Goal: Feedback & Contribution: Contribute content

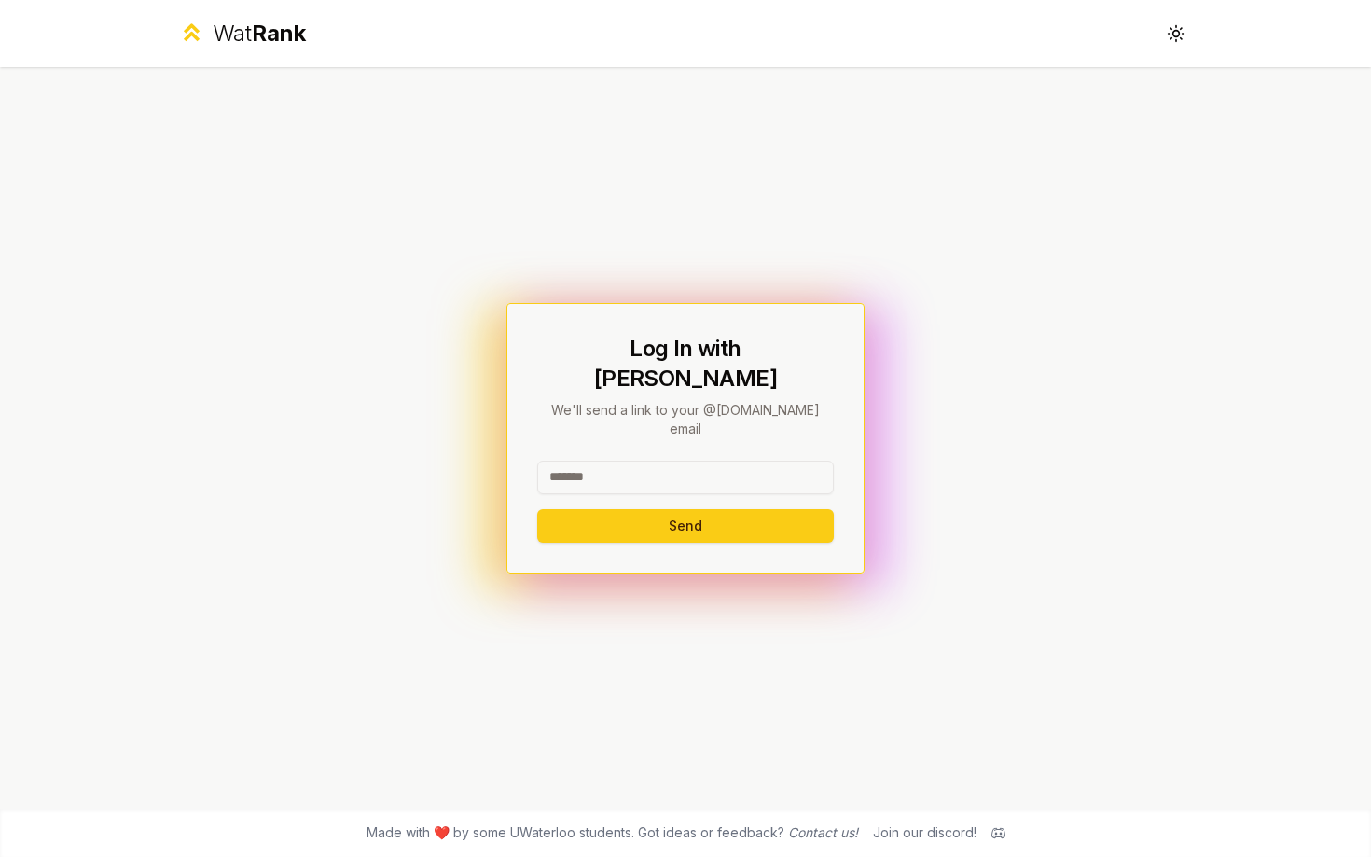
click at [590, 461] on input at bounding box center [685, 478] width 297 height 34
type input "******"
click at [537, 509] on button "Send" at bounding box center [685, 526] width 297 height 34
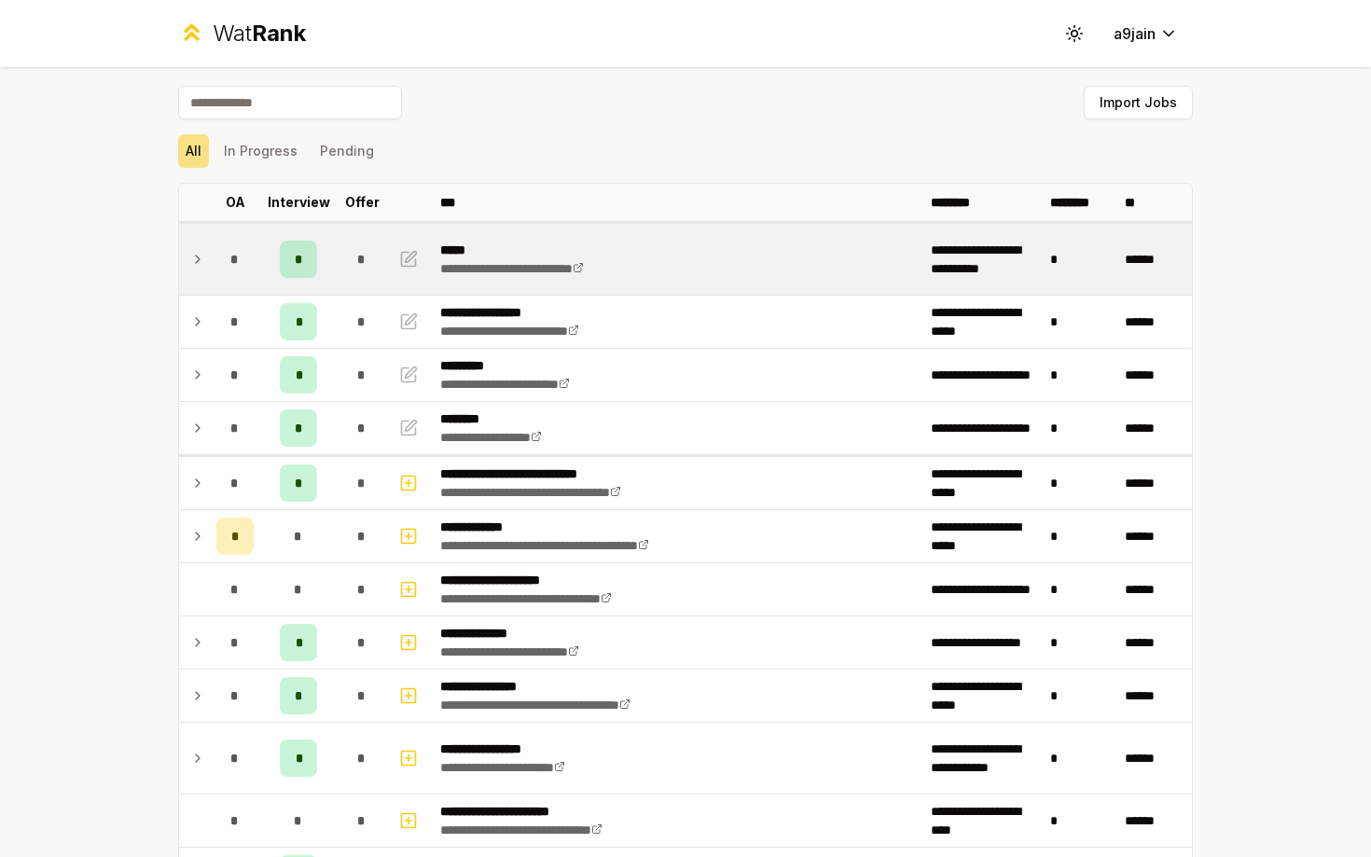
click at [205, 261] on td at bounding box center [194, 259] width 30 height 71
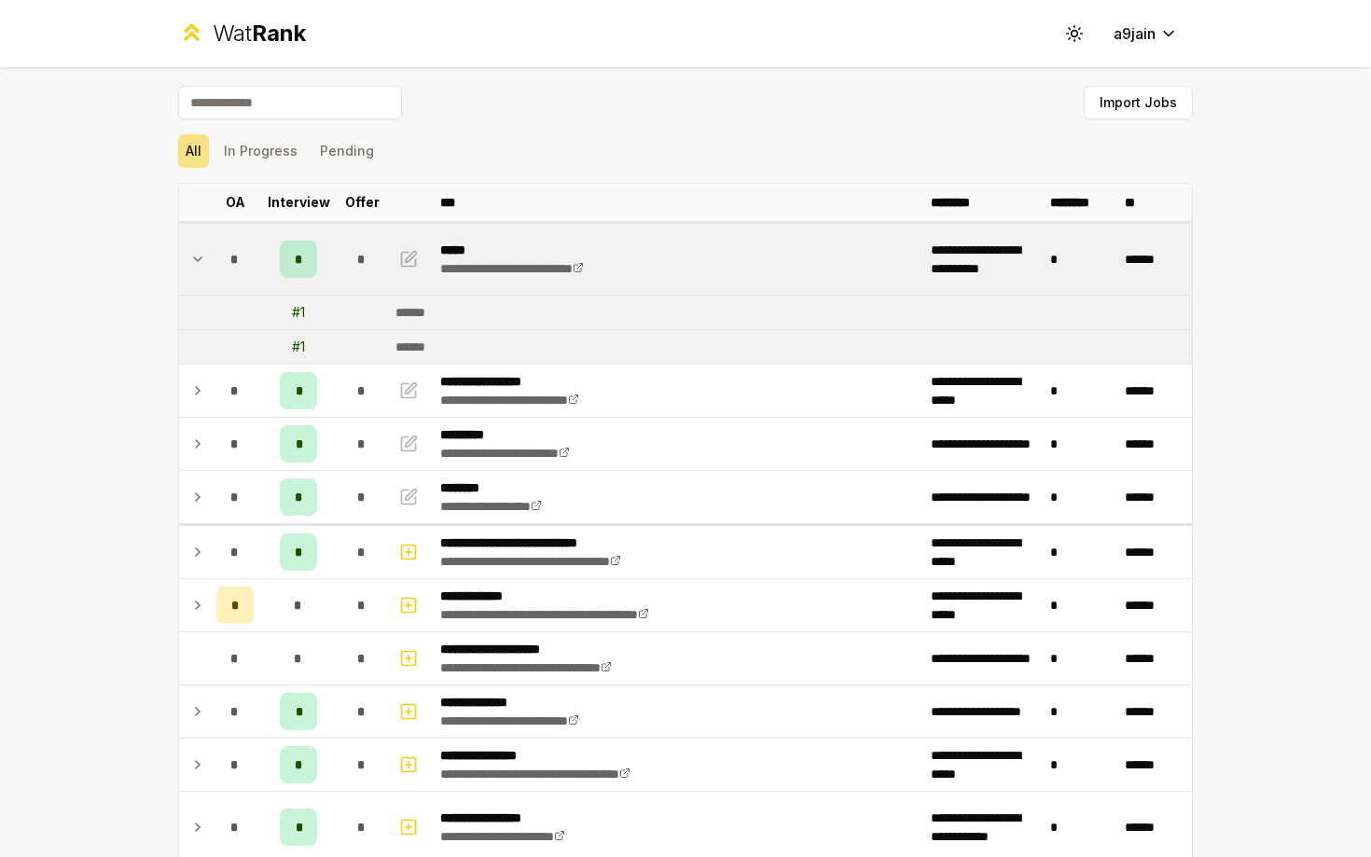
click at [205, 261] on td at bounding box center [194, 259] width 30 height 71
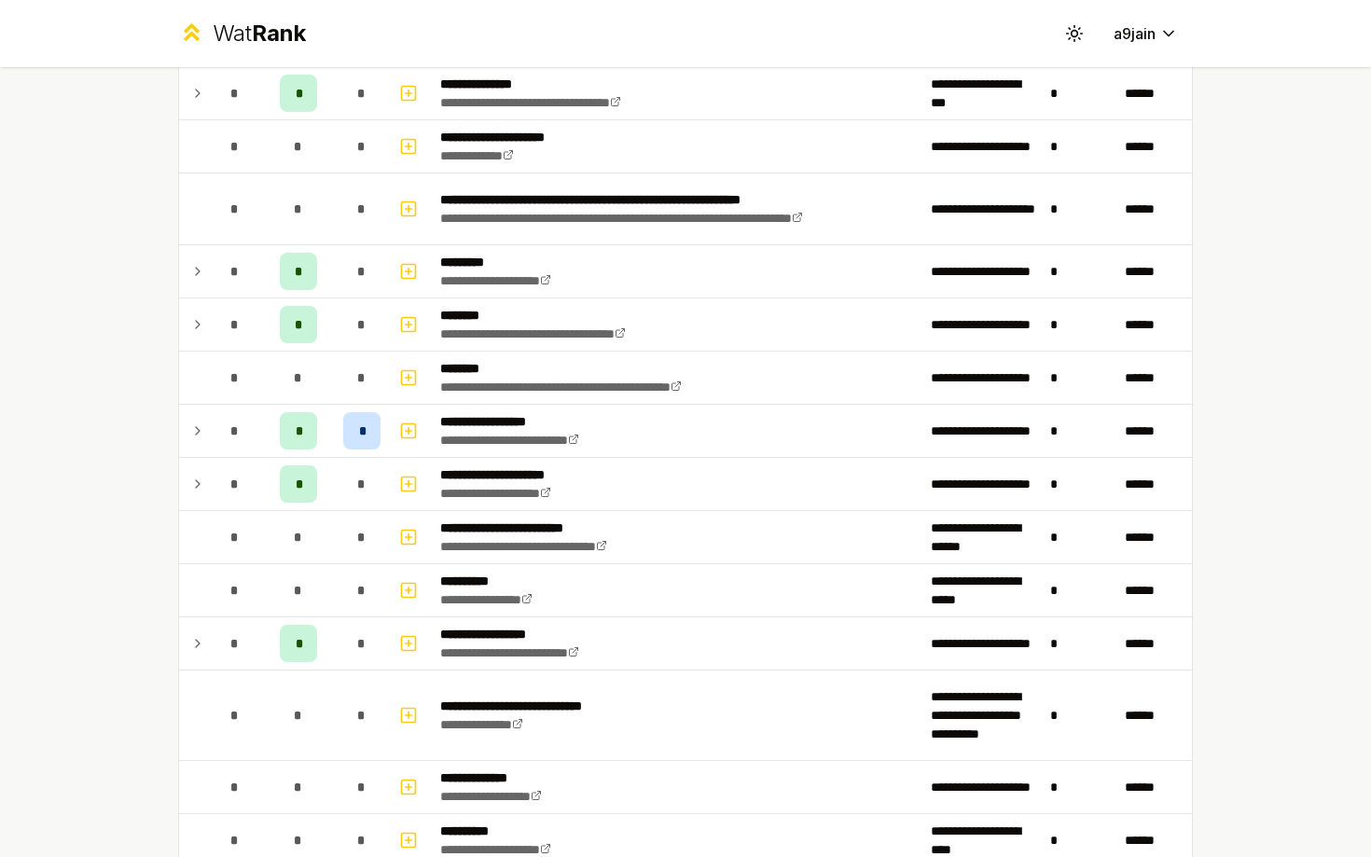
scroll to position [1173, 0]
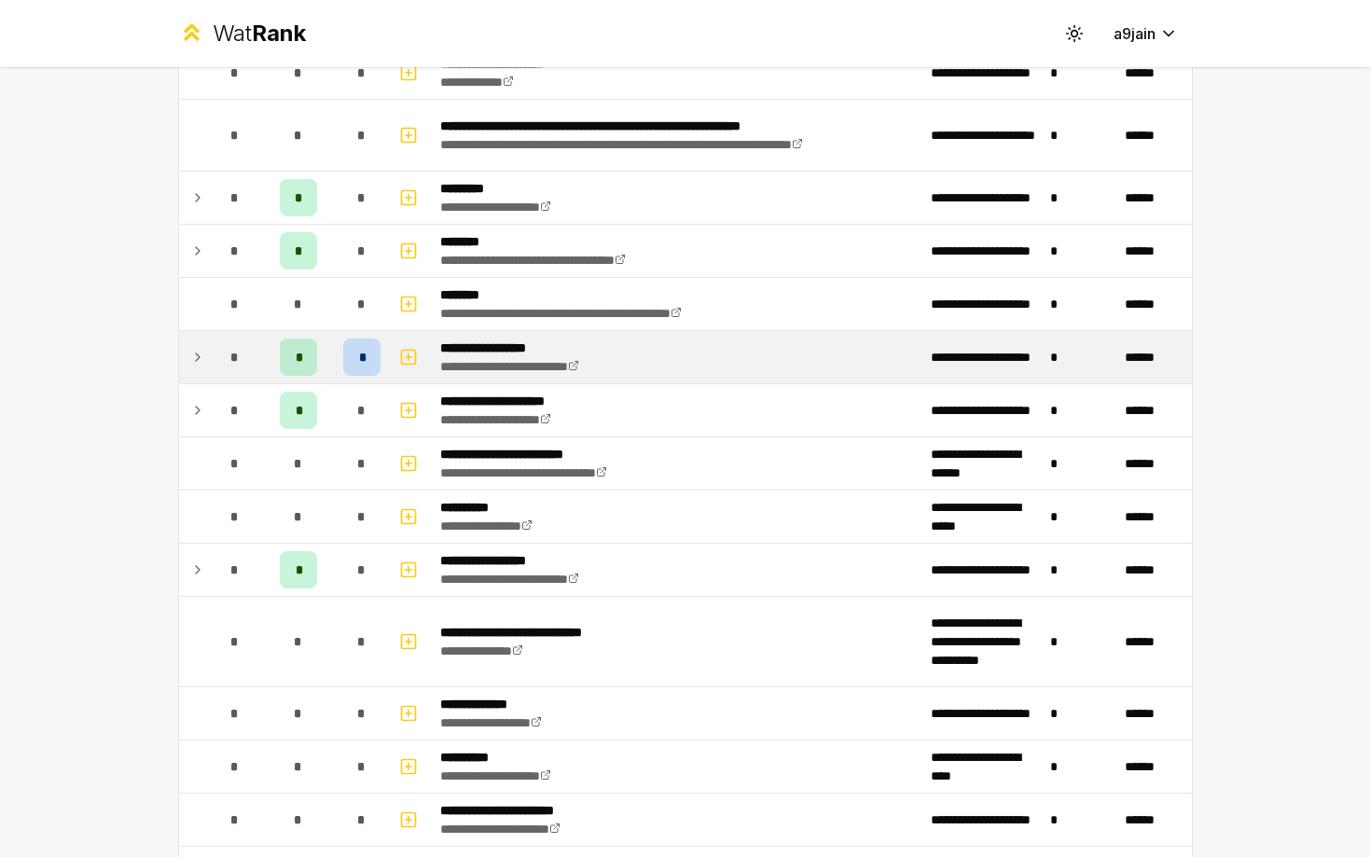
click at [196, 354] on icon at bounding box center [197, 357] width 15 height 22
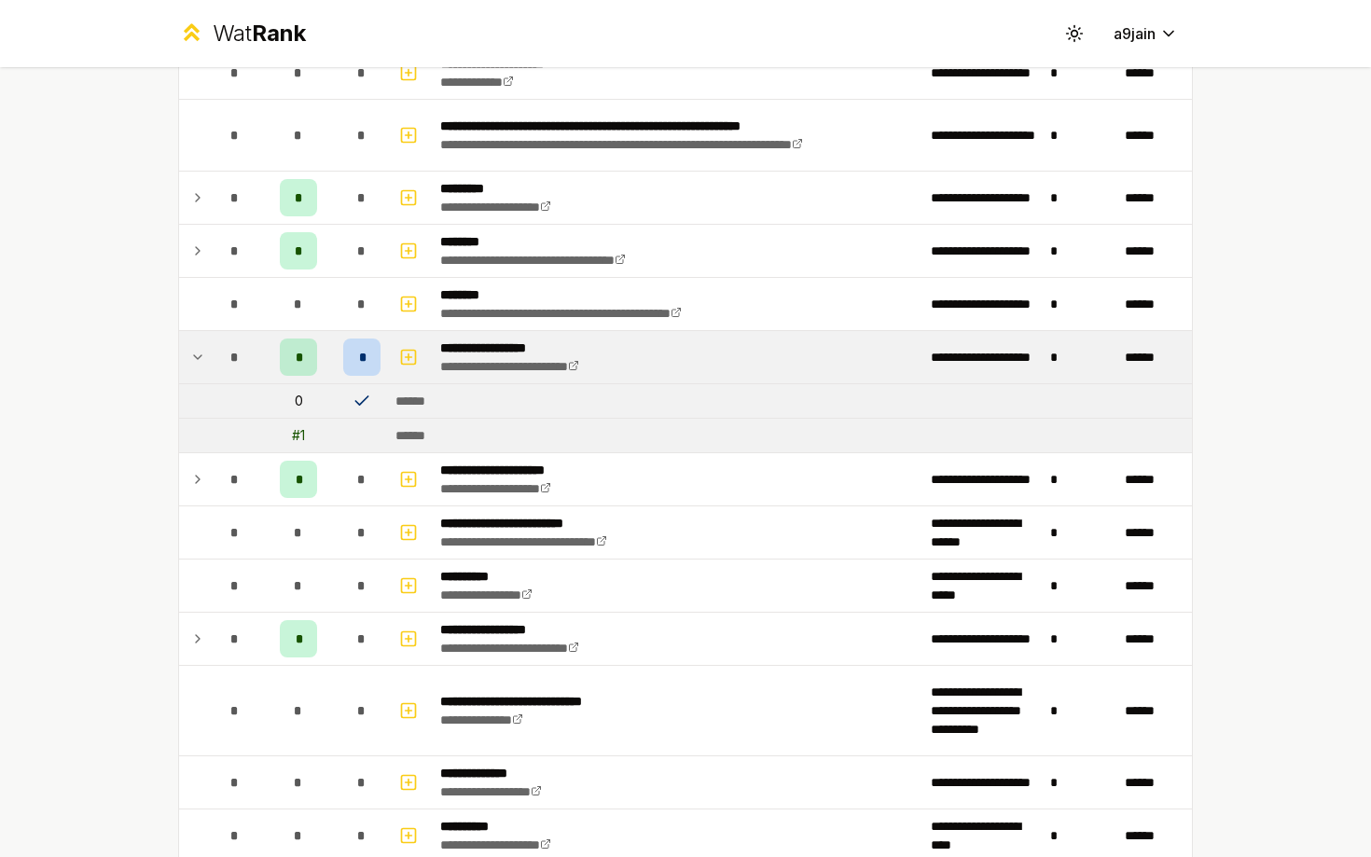
click at [197, 354] on icon at bounding box center [197, 357] width 15 height 22
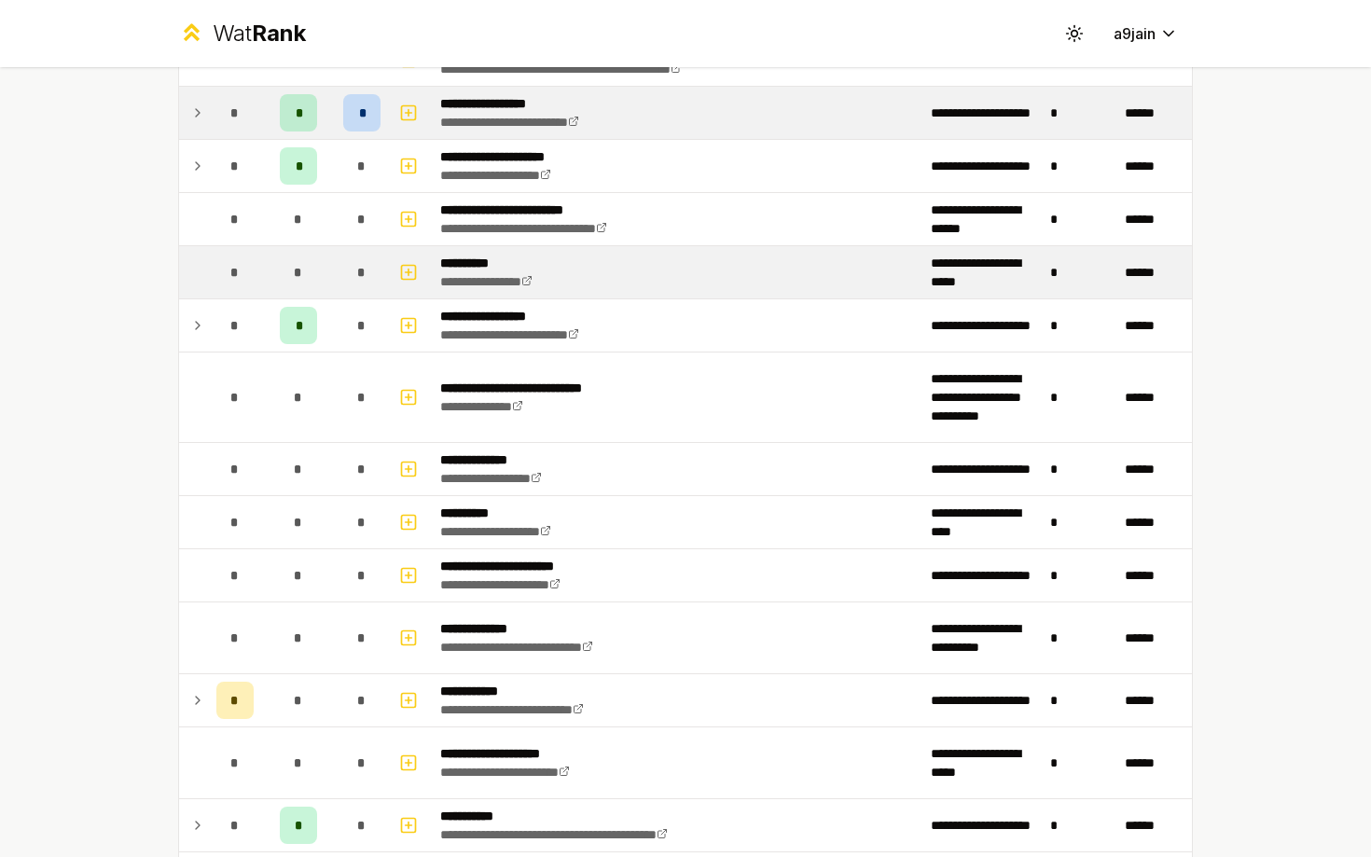
scroll to position [949, 0]
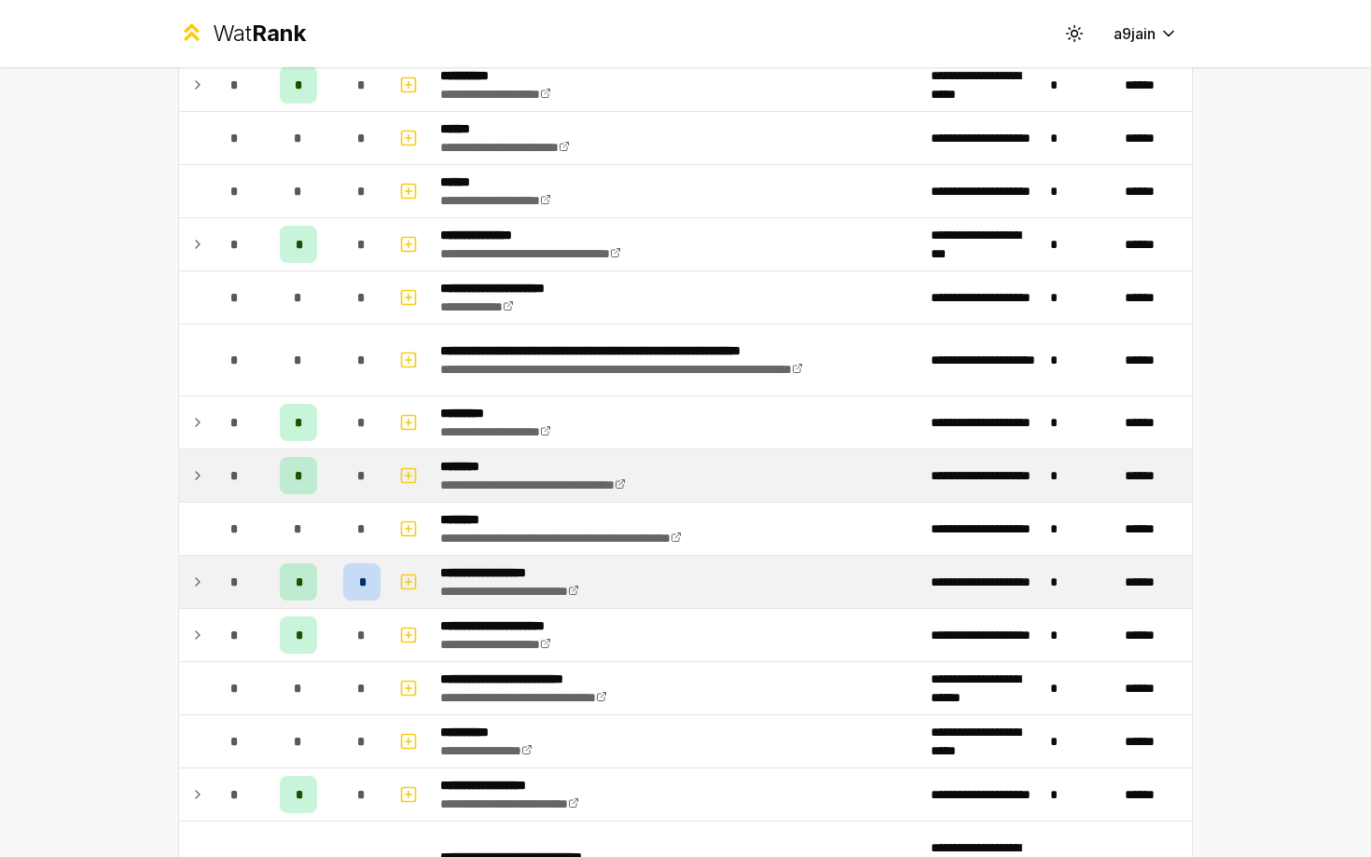
click at [199, 475] on icon at bounding box center [198, 475] width 4 height 7
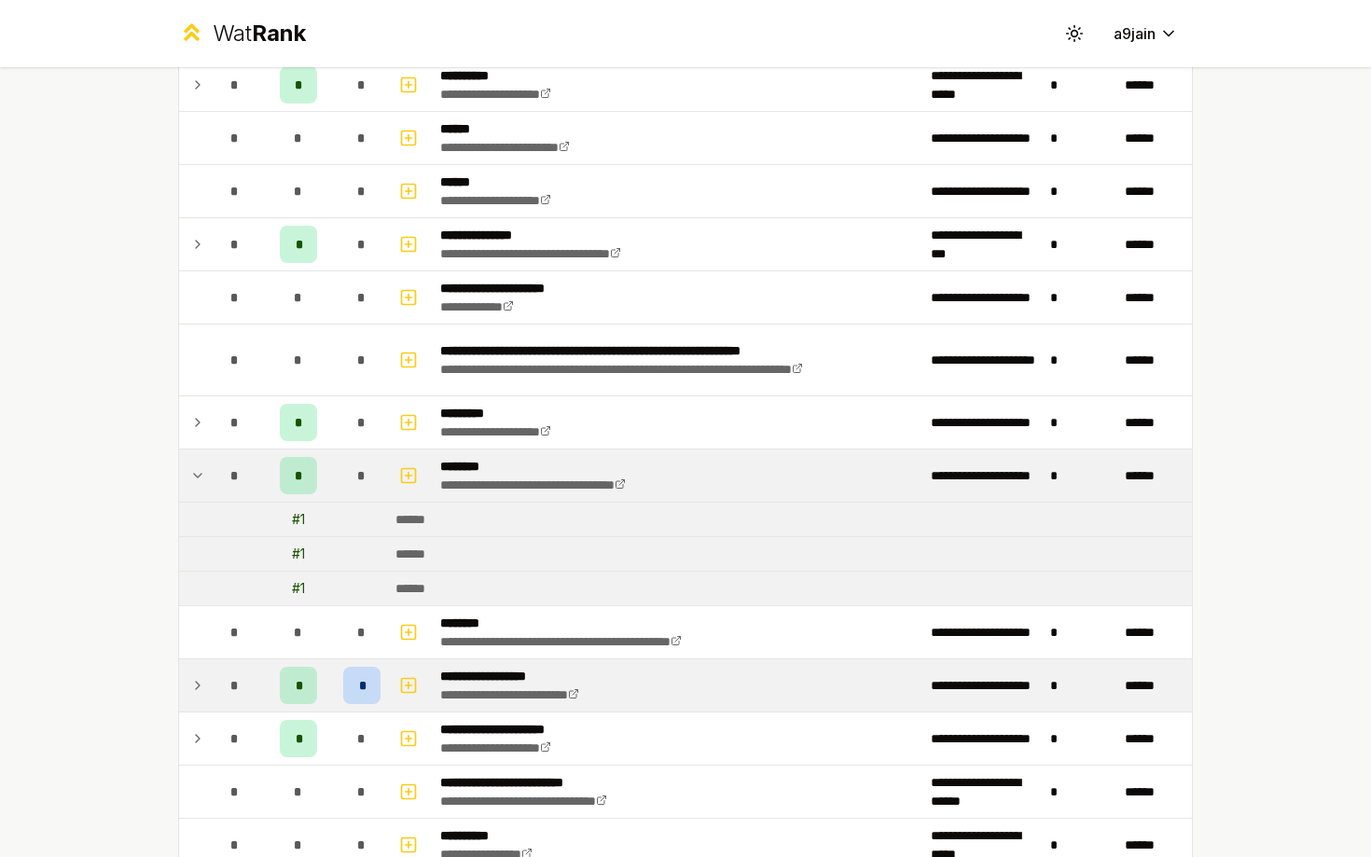
click at [199, 475] on icon at bounding box center [197, 475] width 15 height 22
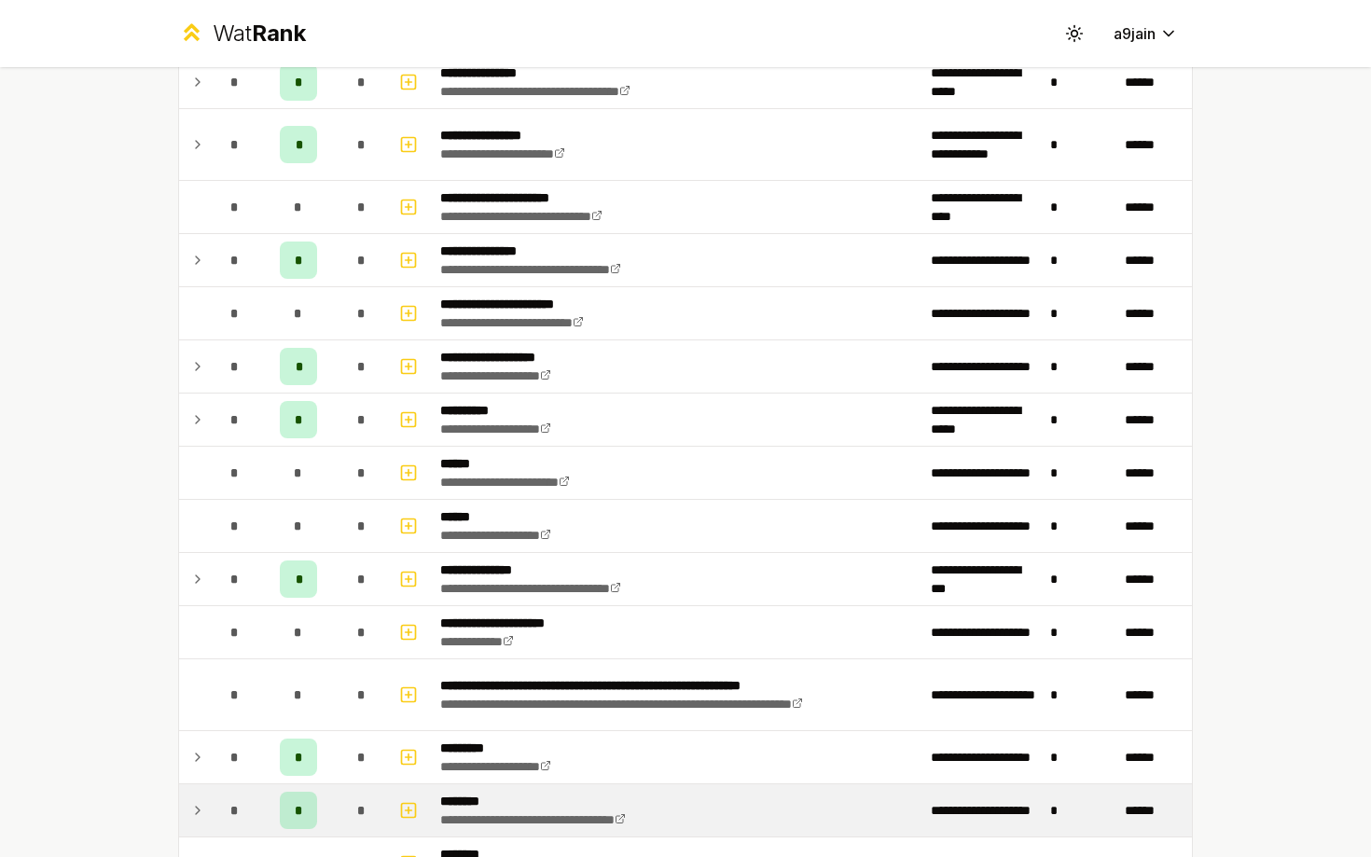
scroll to position [526, 0]
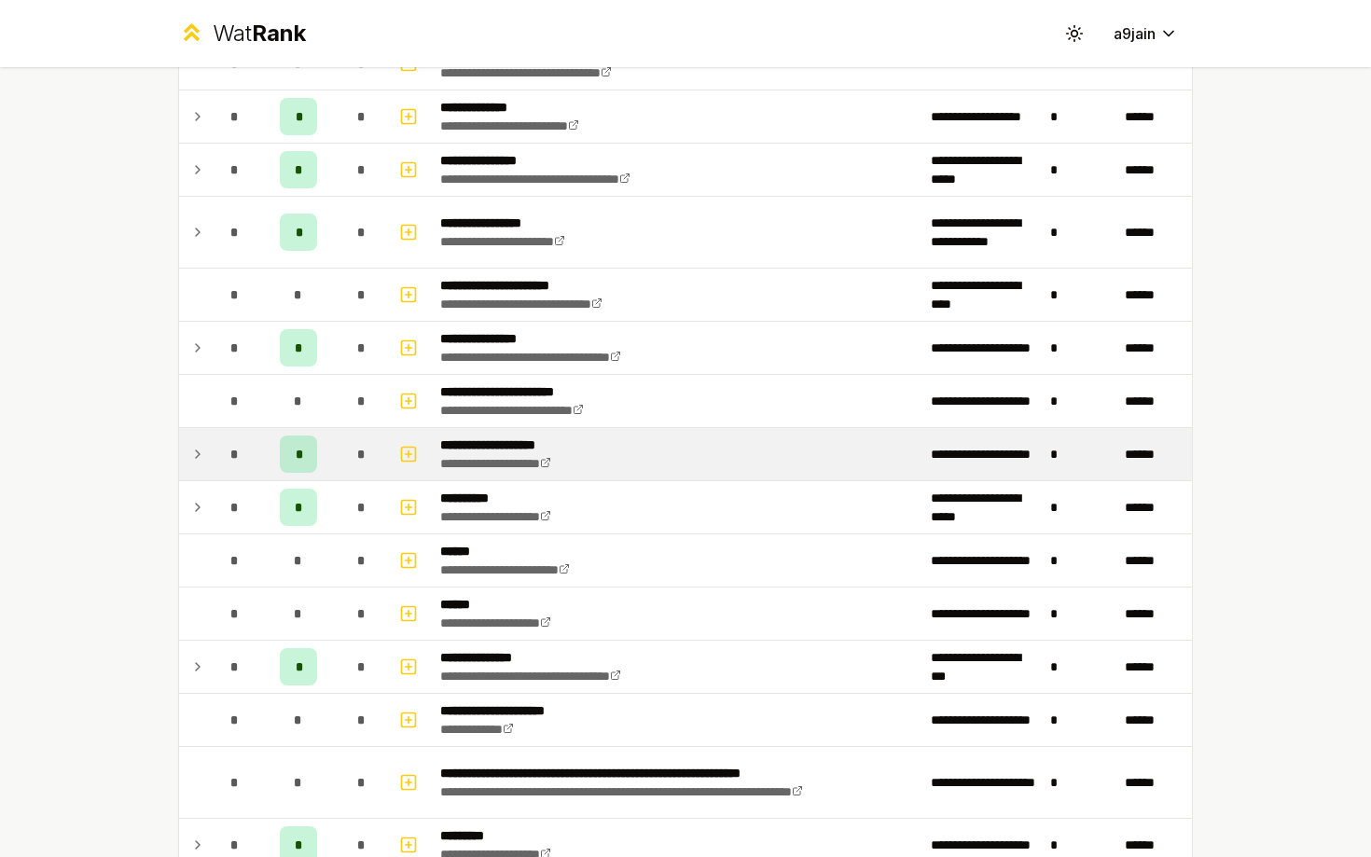
click at [193, 463] on icon at bounding box center [197, 454] width 15 height 22
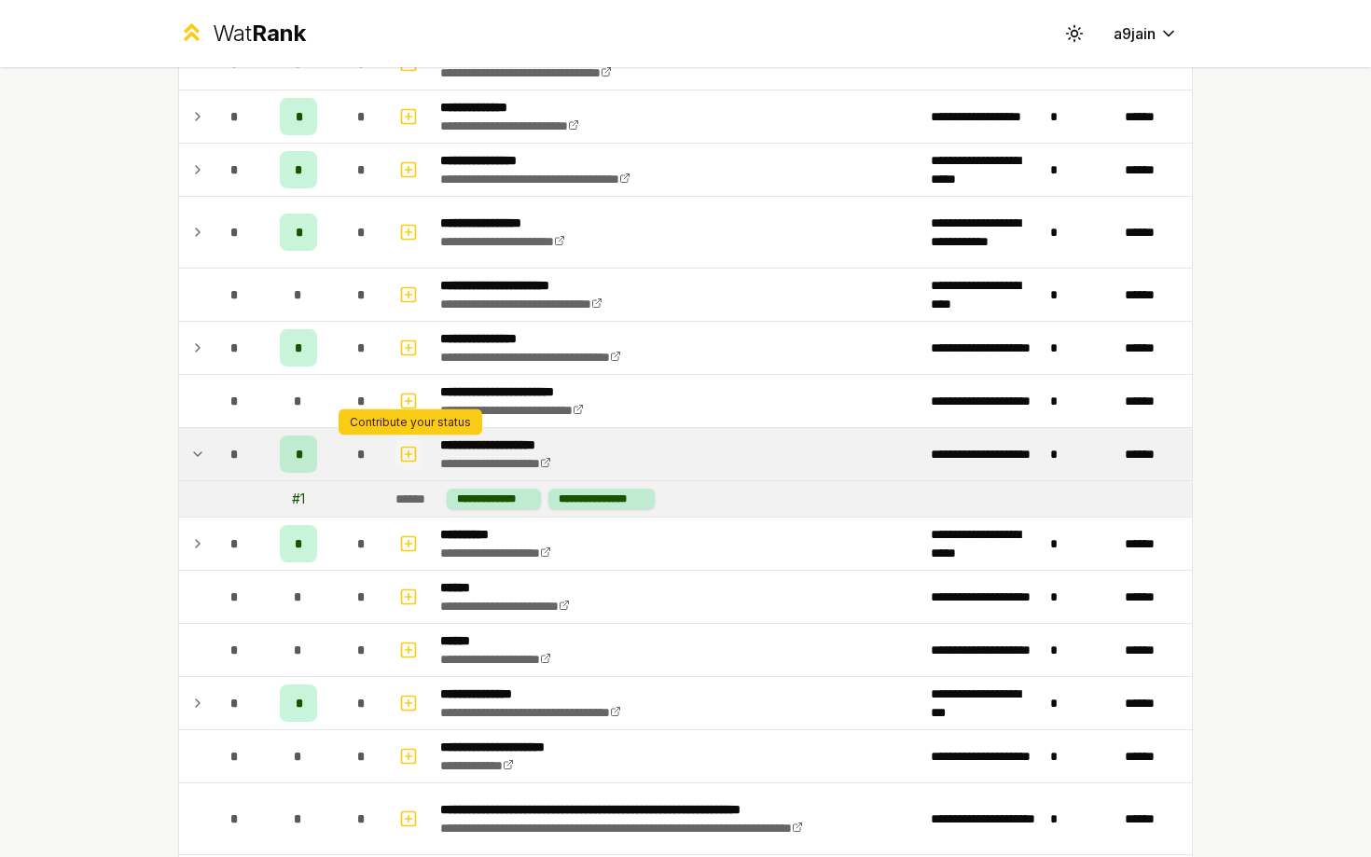
click at [412, 460] on rect "button" at bounding box center [409, 454] width 14 height 14
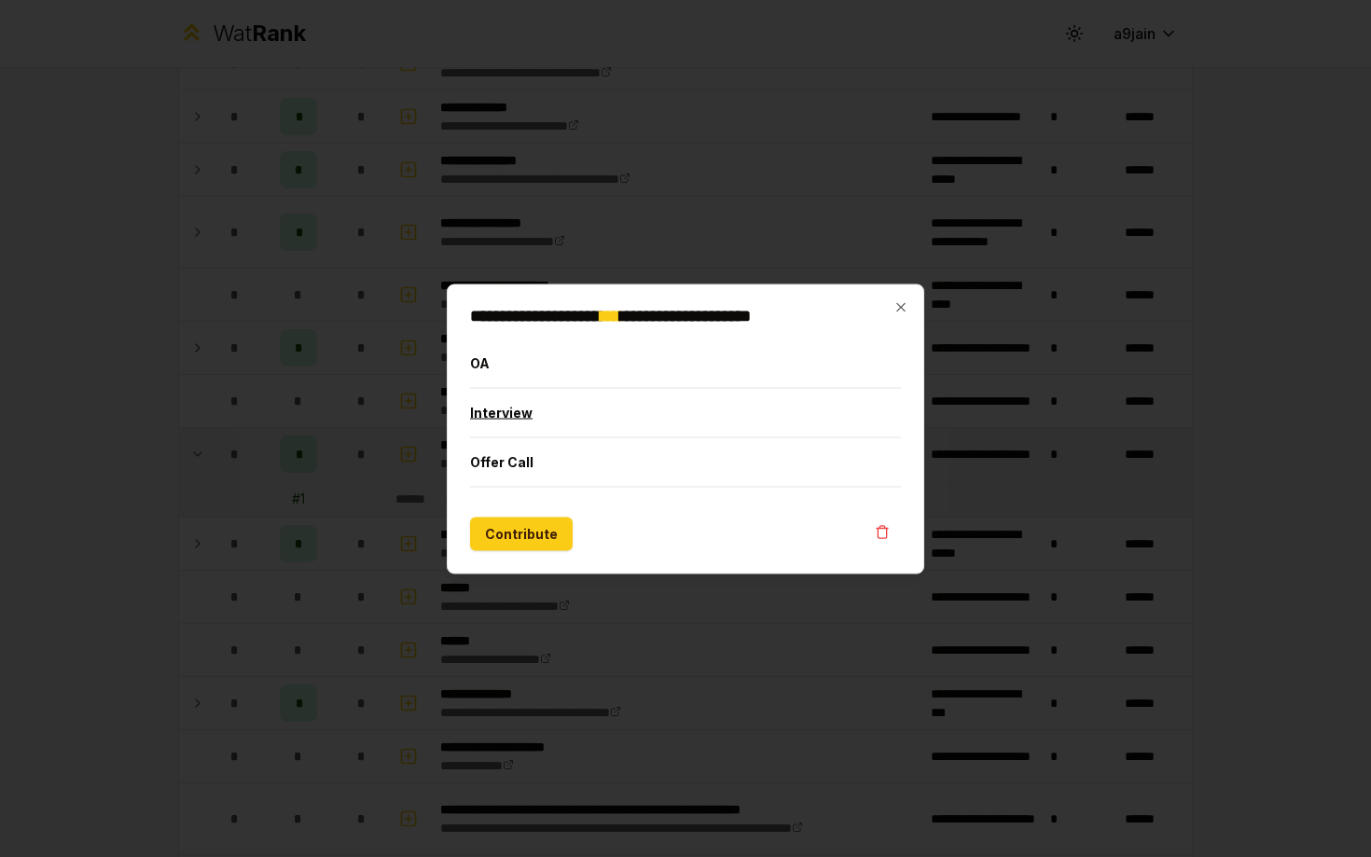
click at [511, 408] on button "Interview" at bounding box center [685, 412] width 431 height 49
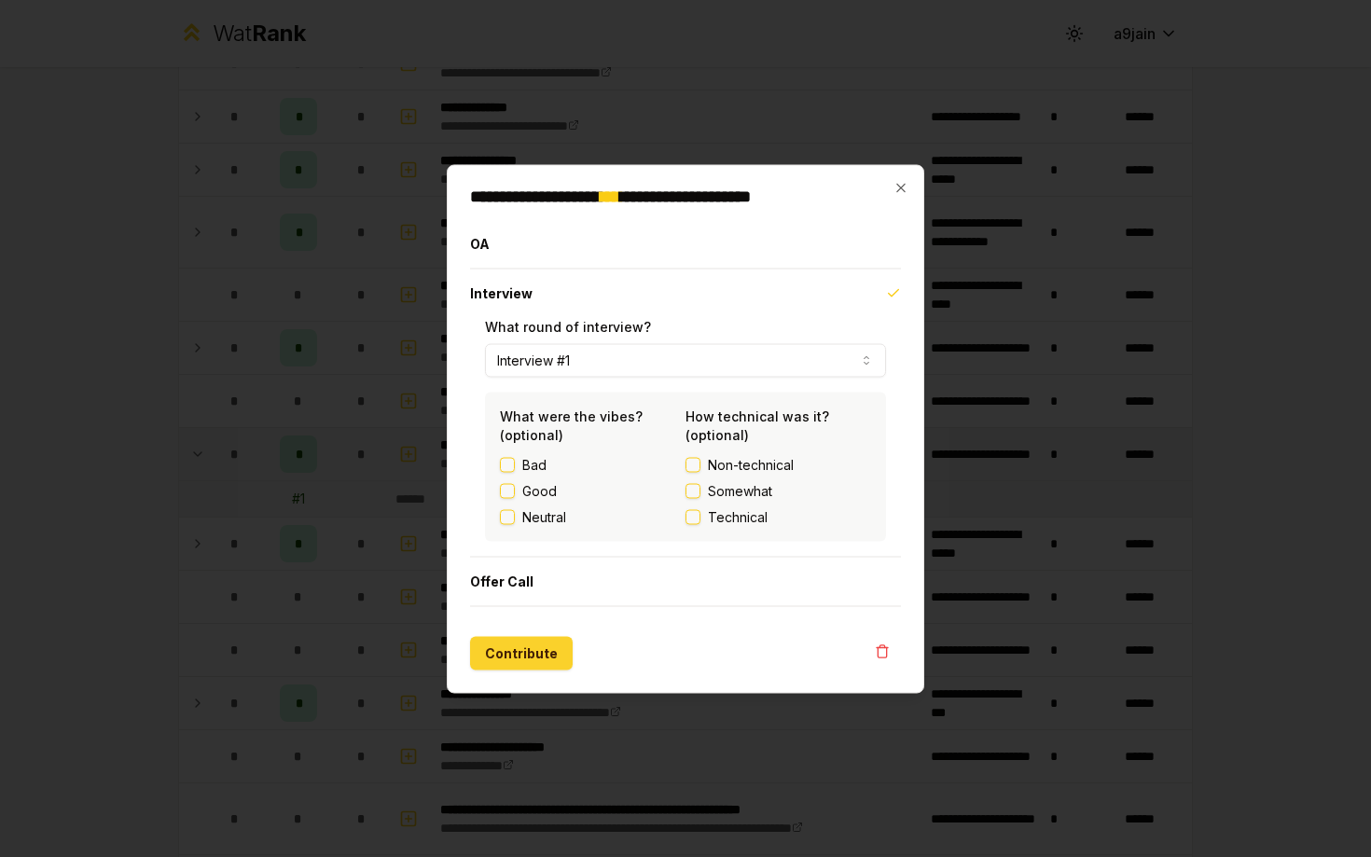
click at [517, 648] on button "Contribute" at bounding box center [521, 653] width 103 height 34
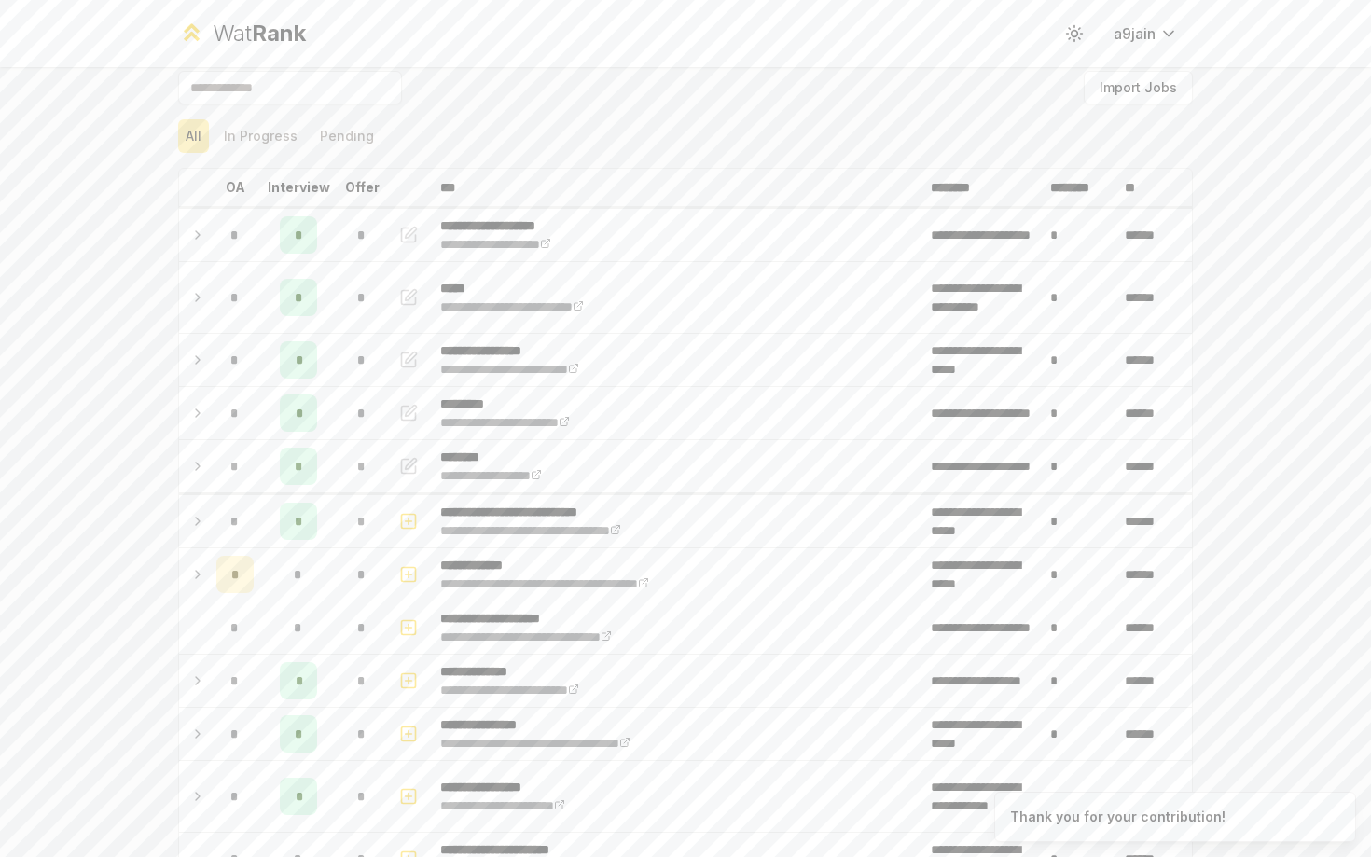
scroll to position [0, 0]
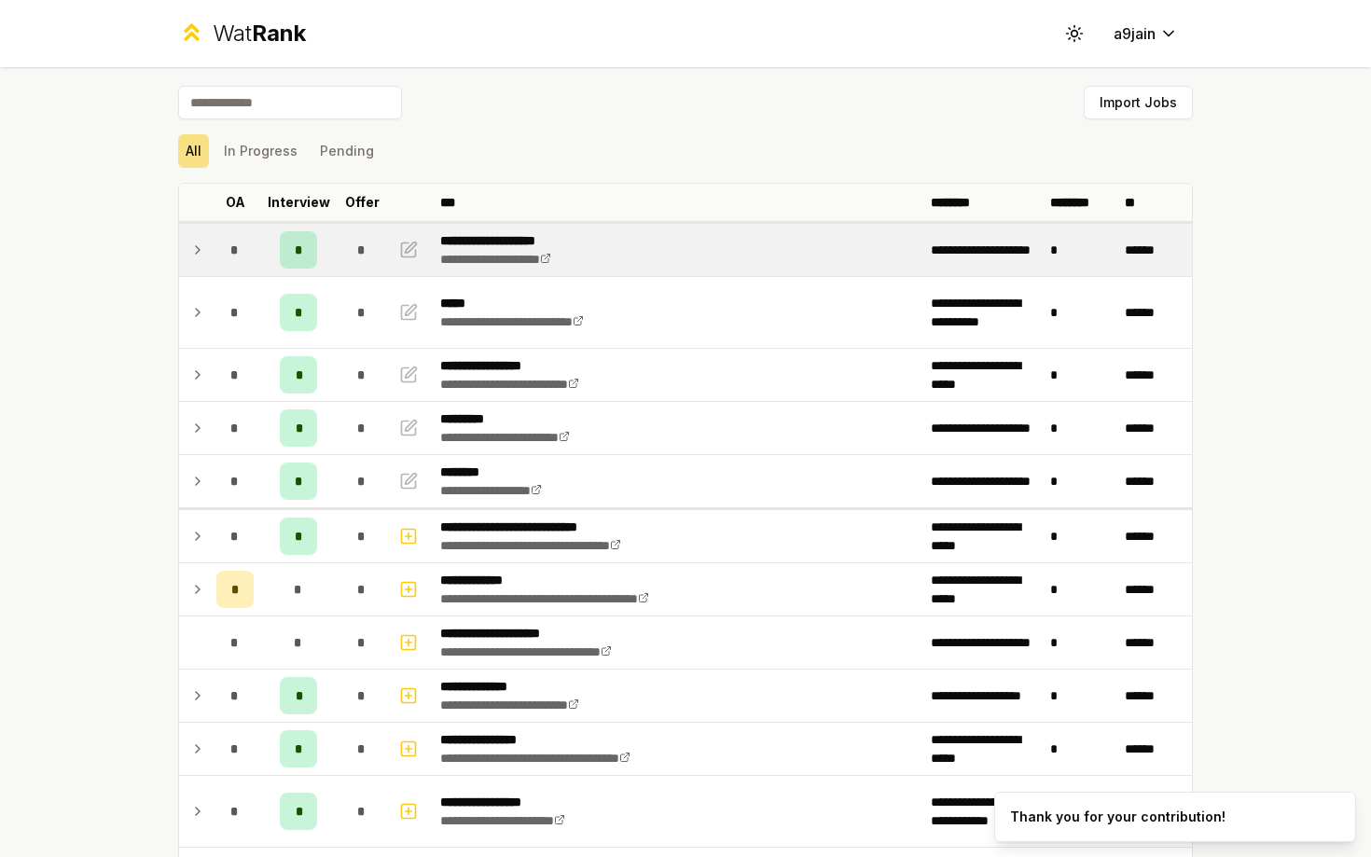
click at [192, 242] on icon at bounding box center [197, 250] width 15 height 22
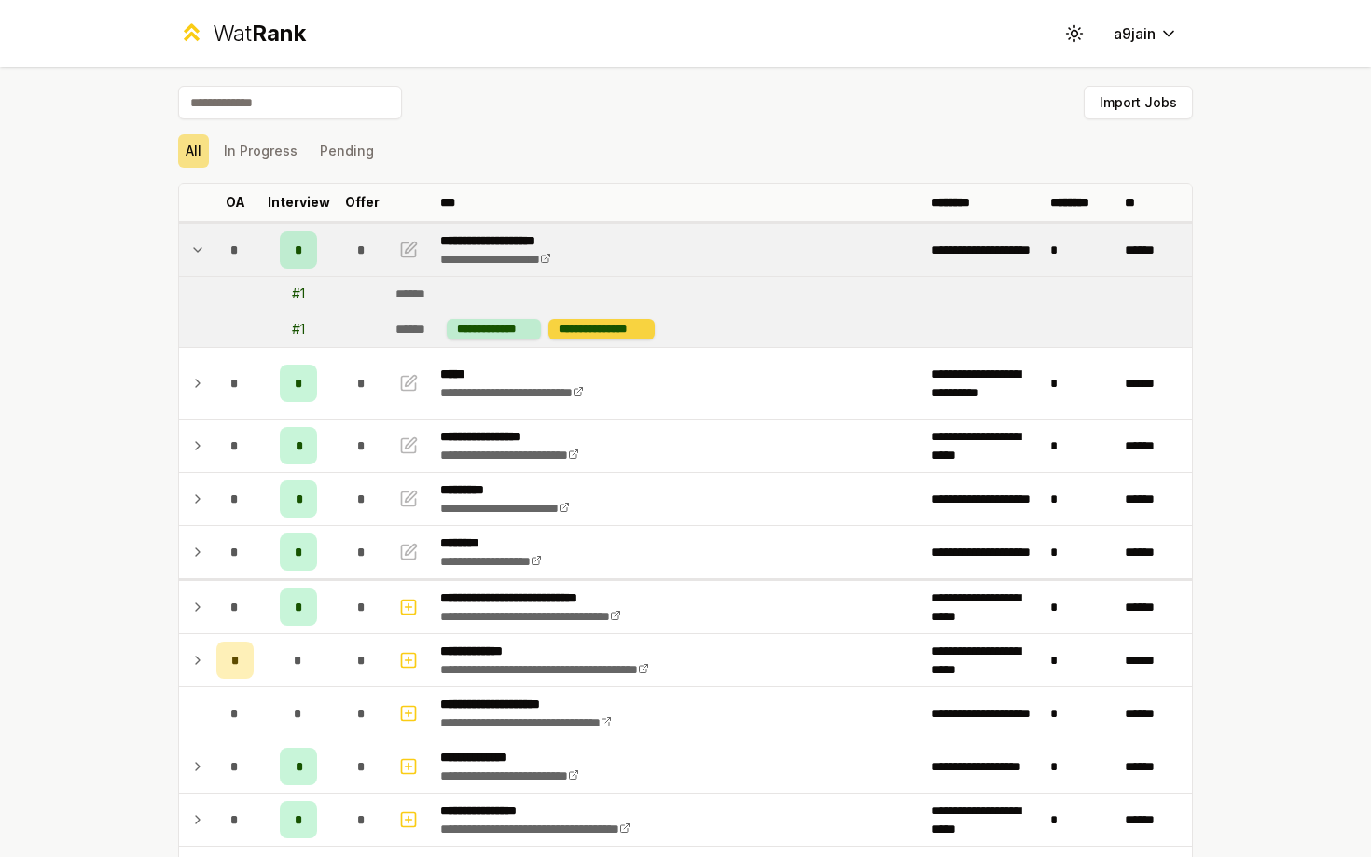
click at [634, 329] on div "**********" at bounding box center [601, 329] width 106 height 21
click at [404, 251] on icon "button" at bounding box center [408, 250] width 19 height 22
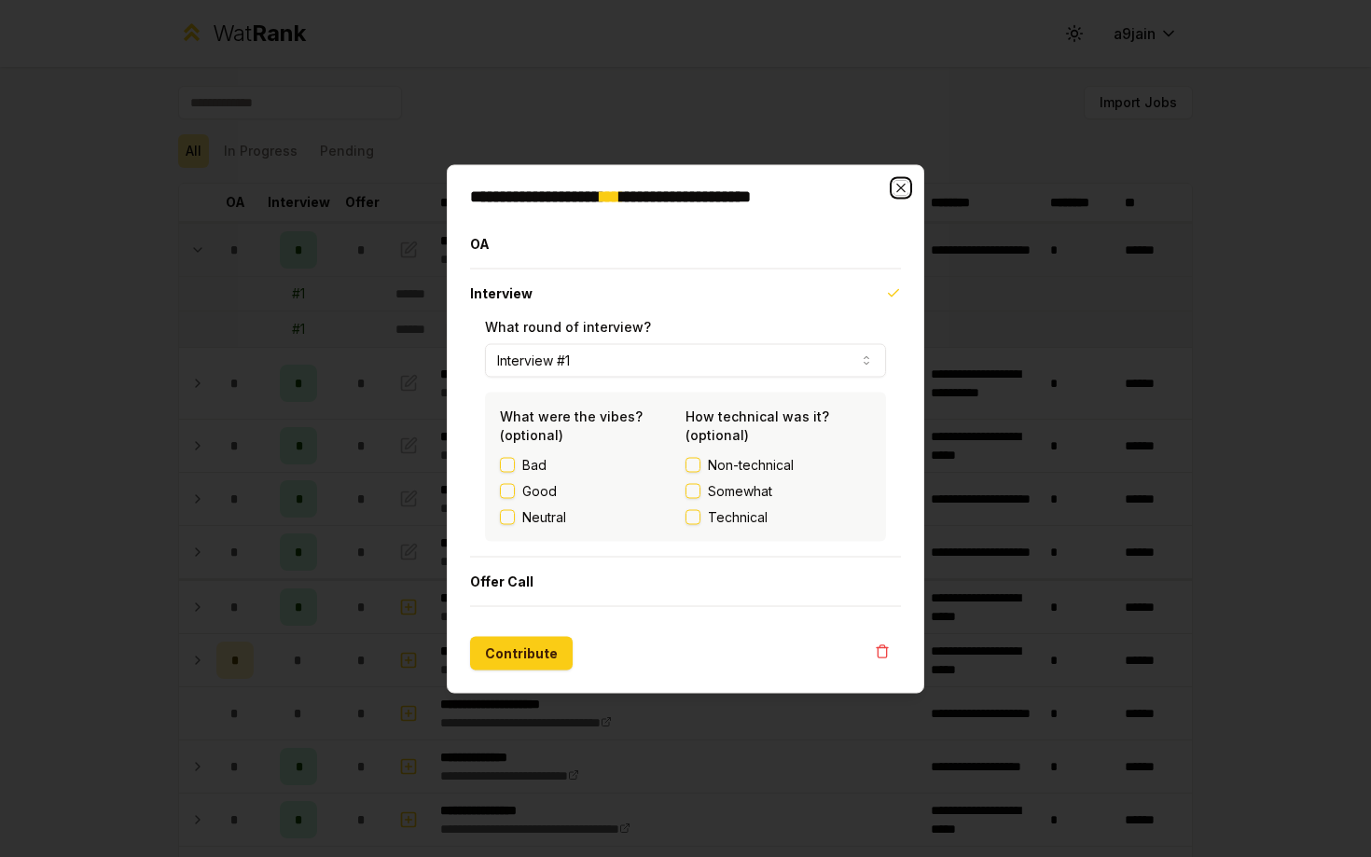
click at [900, 189] on icon "button" at bounding box center [901, 187] width 15 height 15
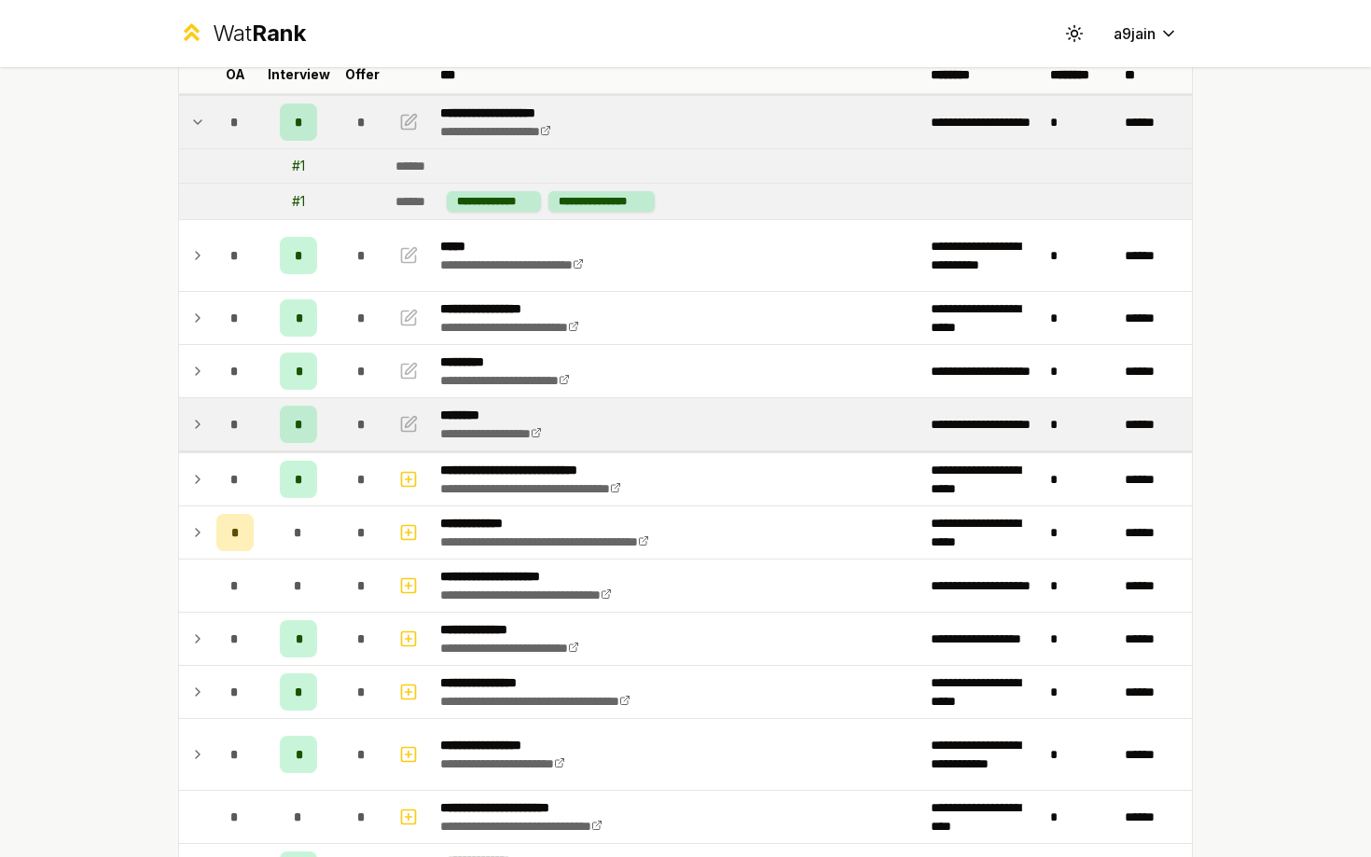
scroll to position [276, 0]
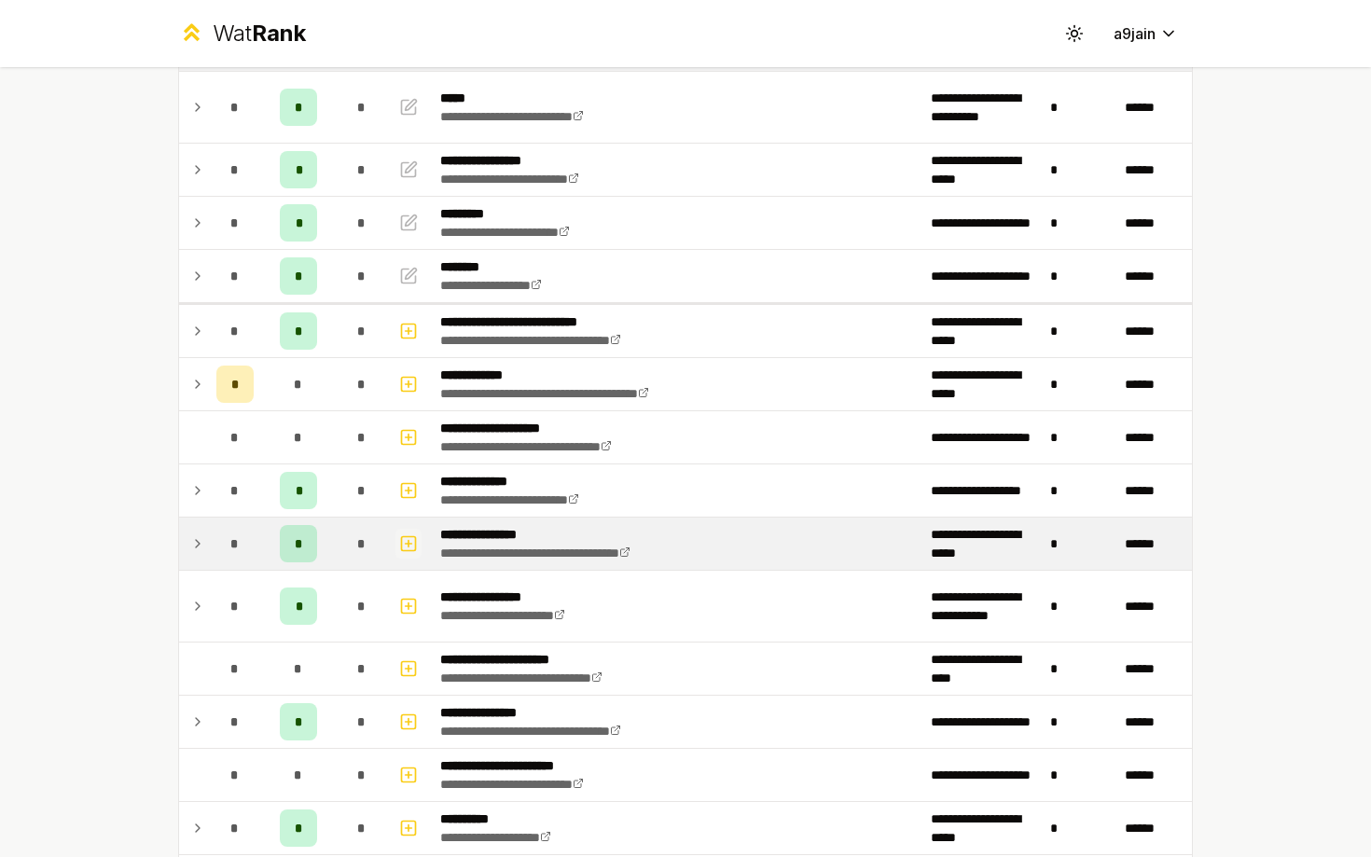
click at [409, 548] on icon "button" at bounding box center [408, 544] width 19 height 22
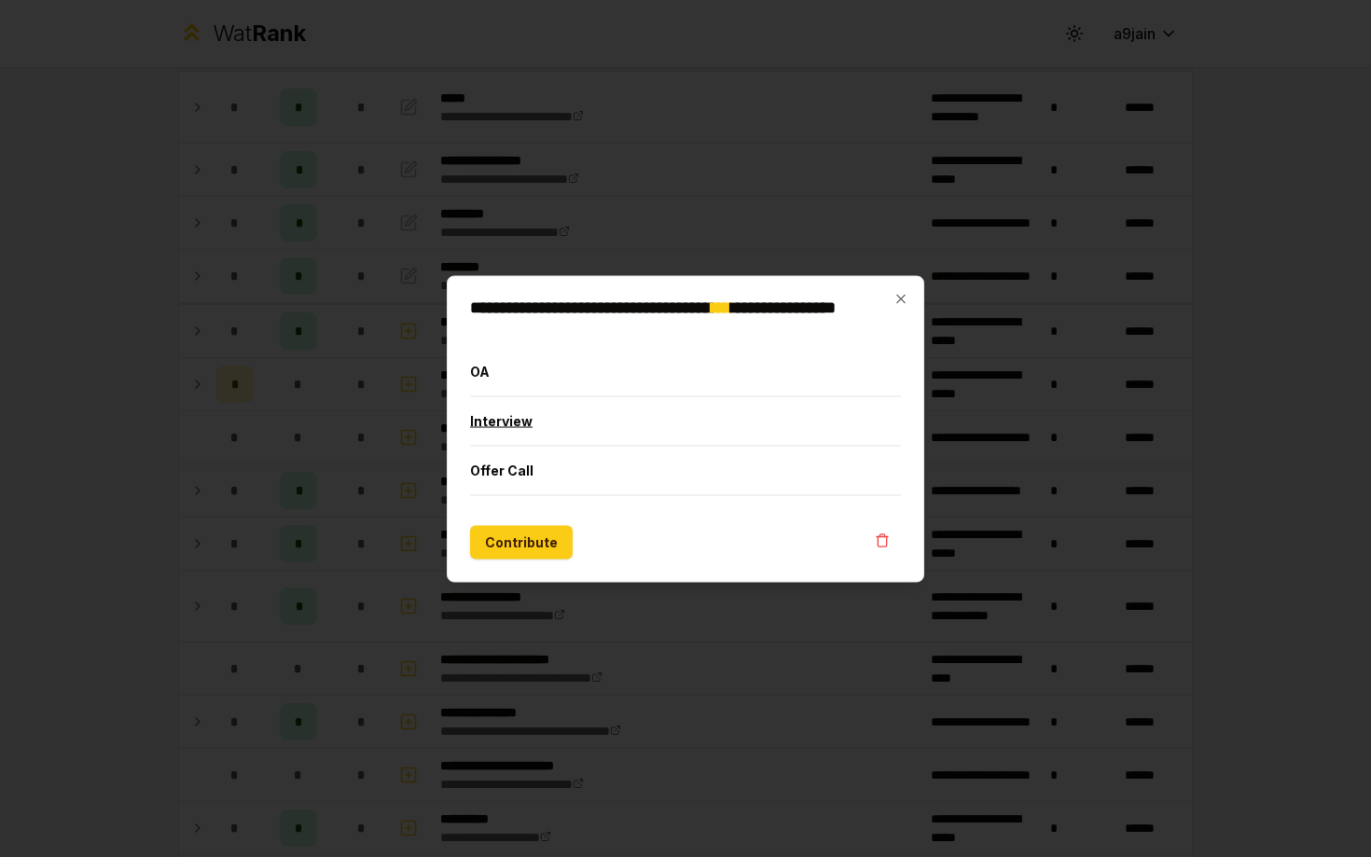
click at [506, 424] on button "Interview" at bounding box center [685, 420] width 431 height 49
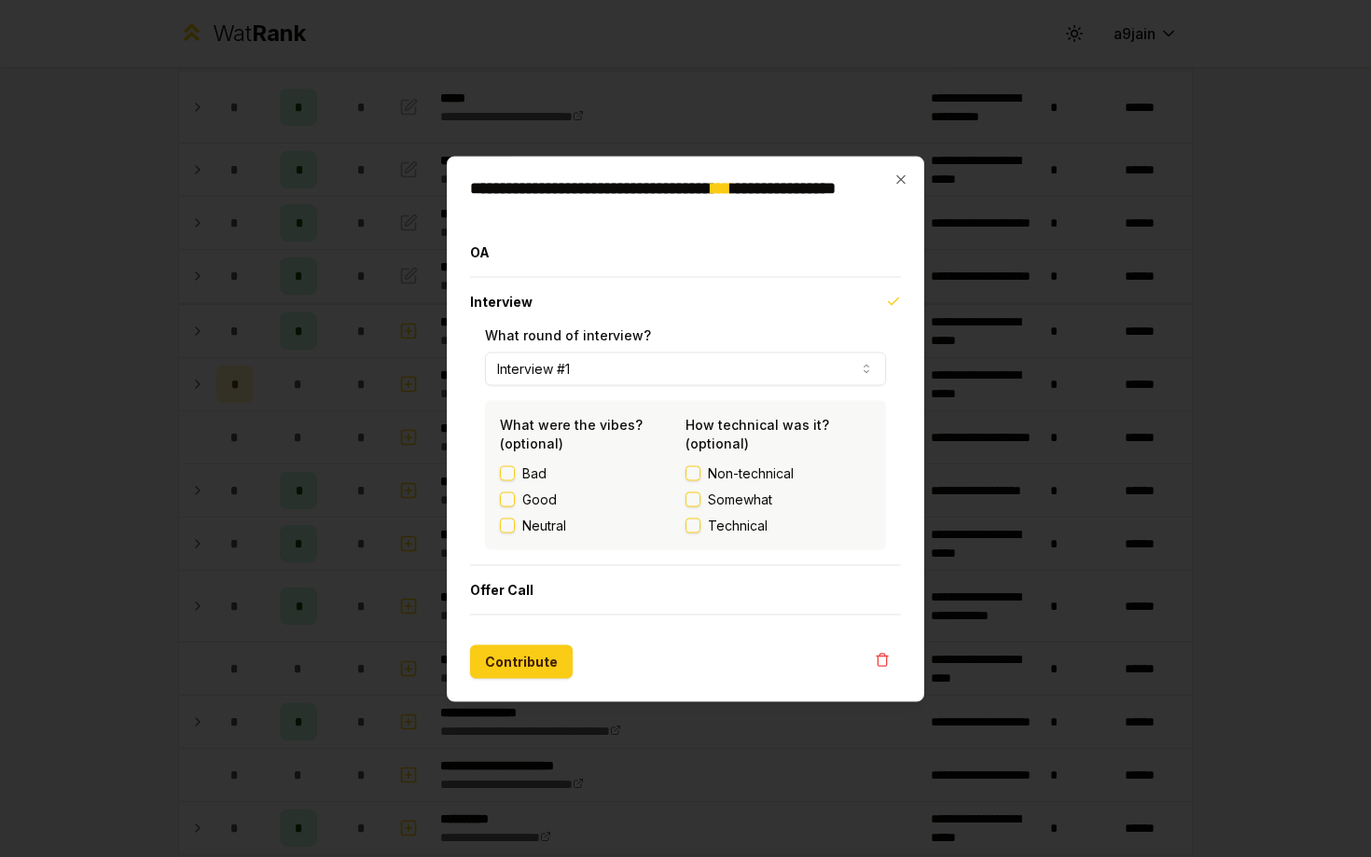
click at [742, 382] on button "Interview #1" at bounding box center [685, 369] width 401 height 34
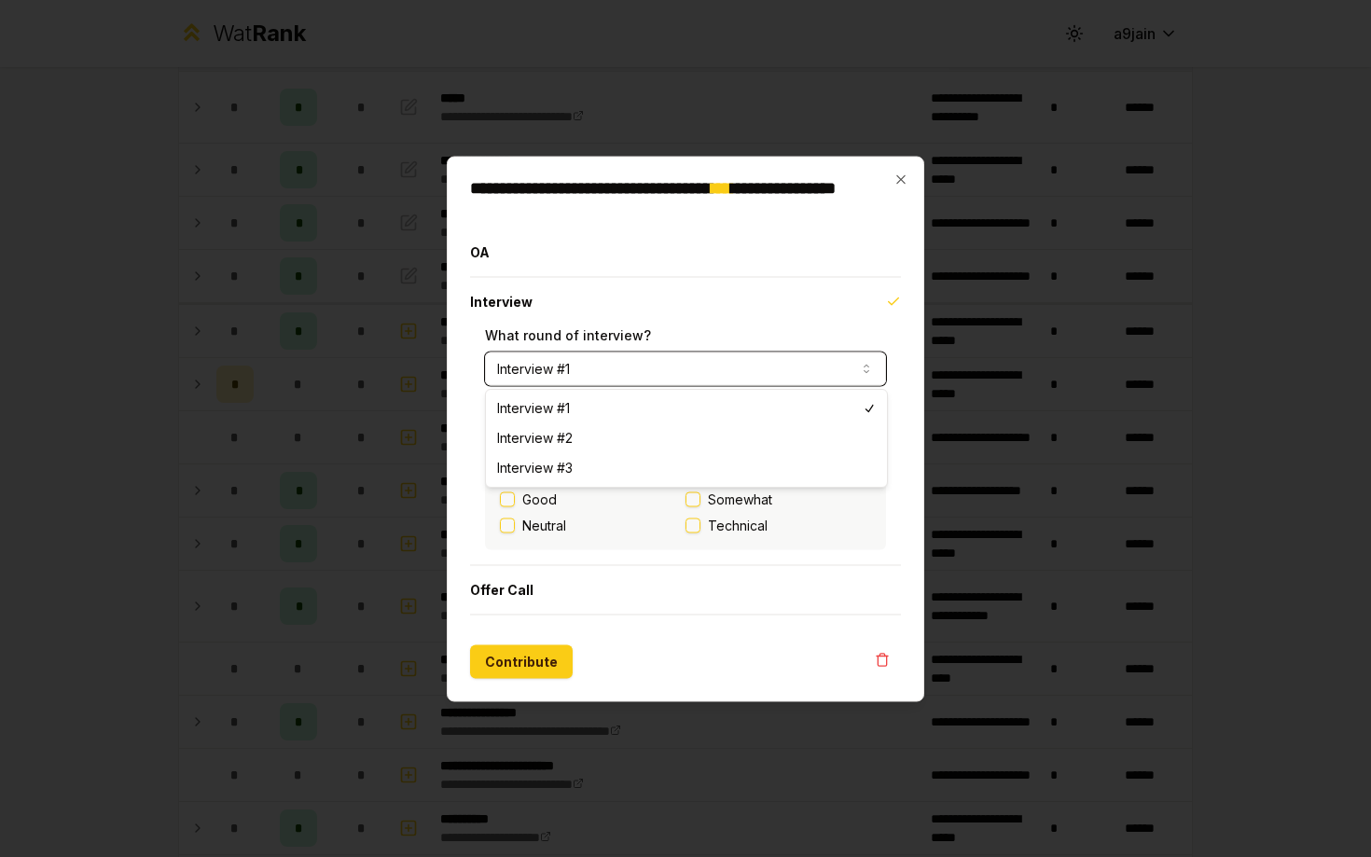
click at [729, 387] on div "**********" at bounding box center [685, 438] width 401 height 224
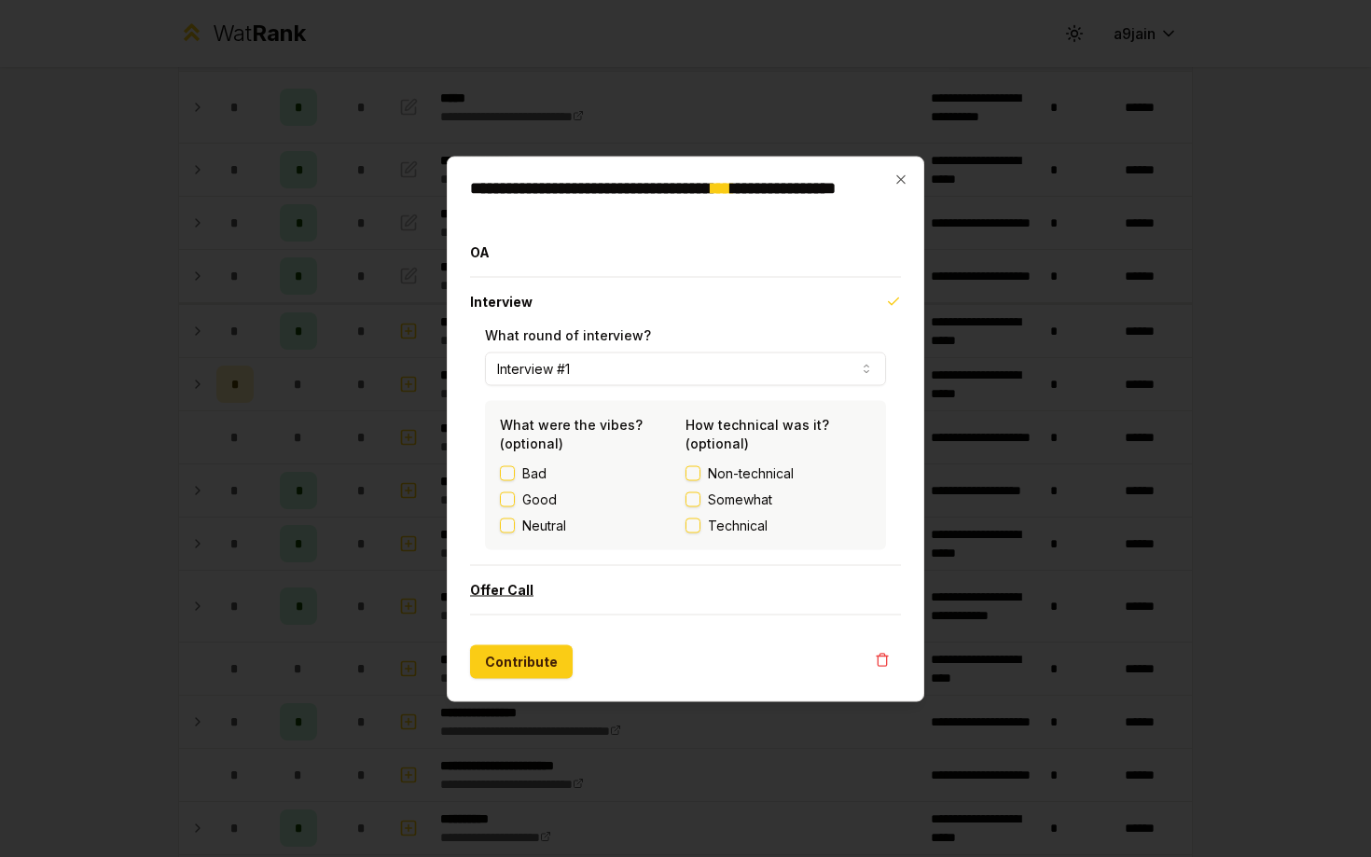
click at [509, 597] on button "Offer Call" at bounding box center [685, 589] width 431 height 49
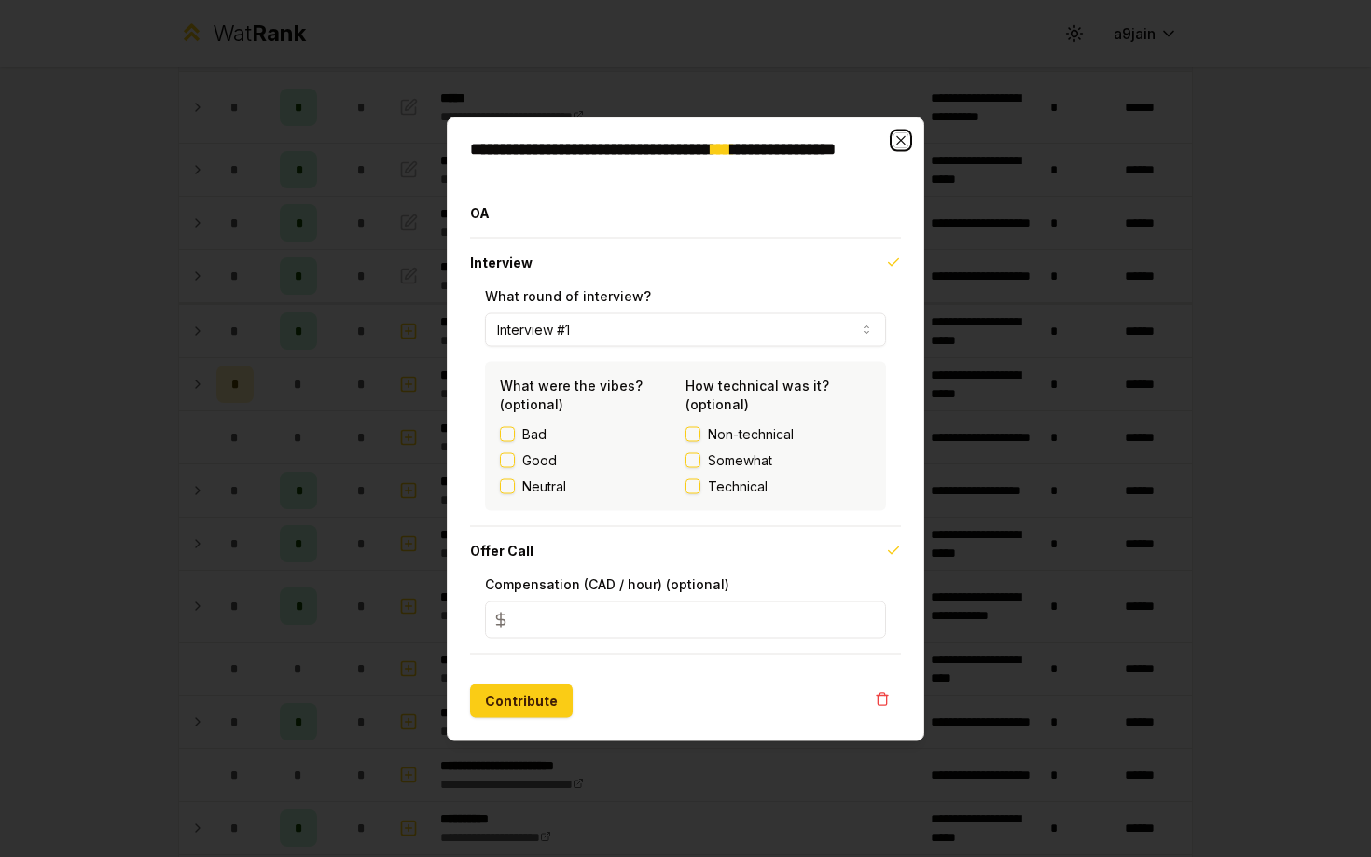
click at [900, 133] on icon "button" at bounding box center [901, 139] width 15 height 15
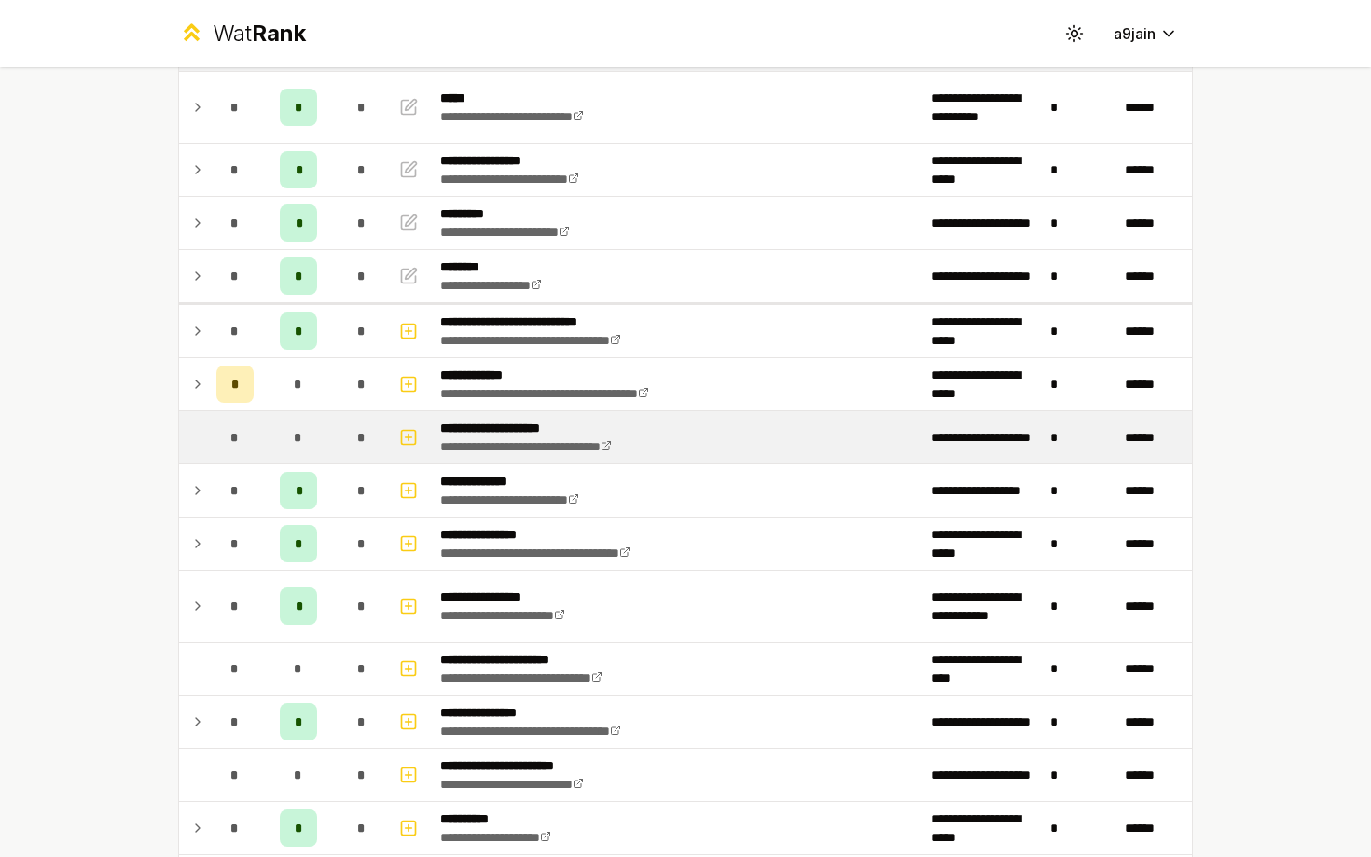
scroll to position [0, 0]
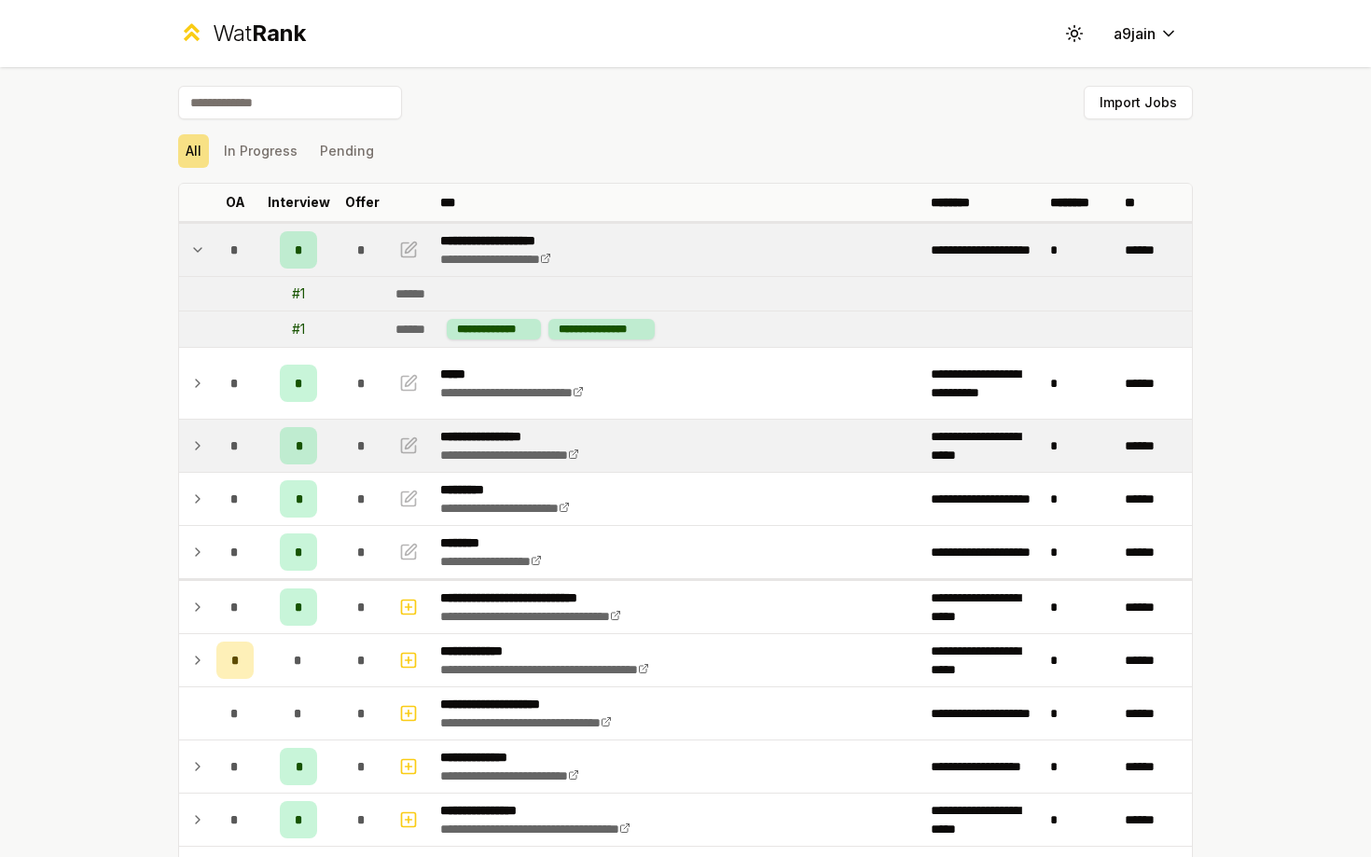
click at [195, 439] on icon at bounding box center [197, 446] width 15 height 22
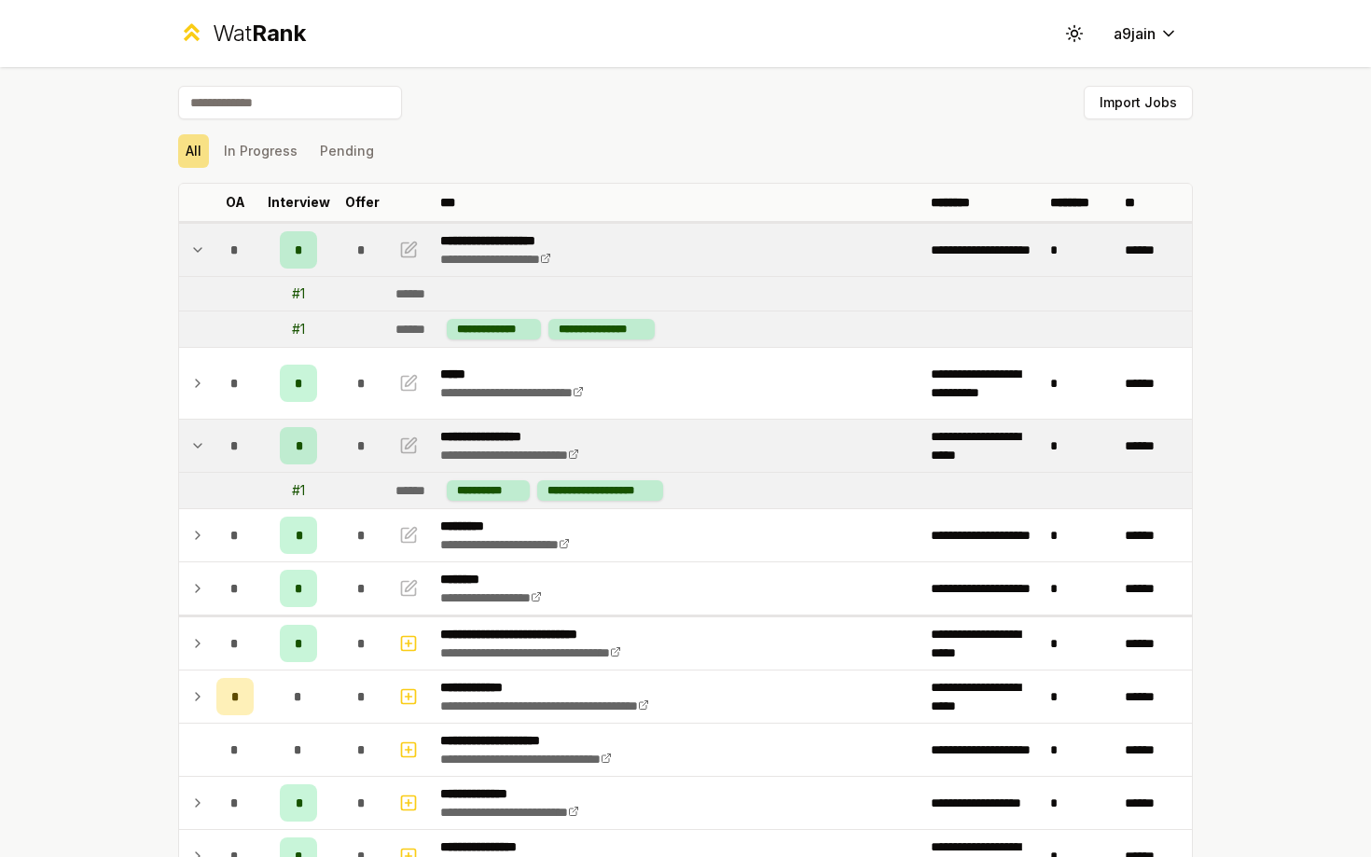
click at [184, 433] on td at bounding box center [194, 446] width 30 height 52
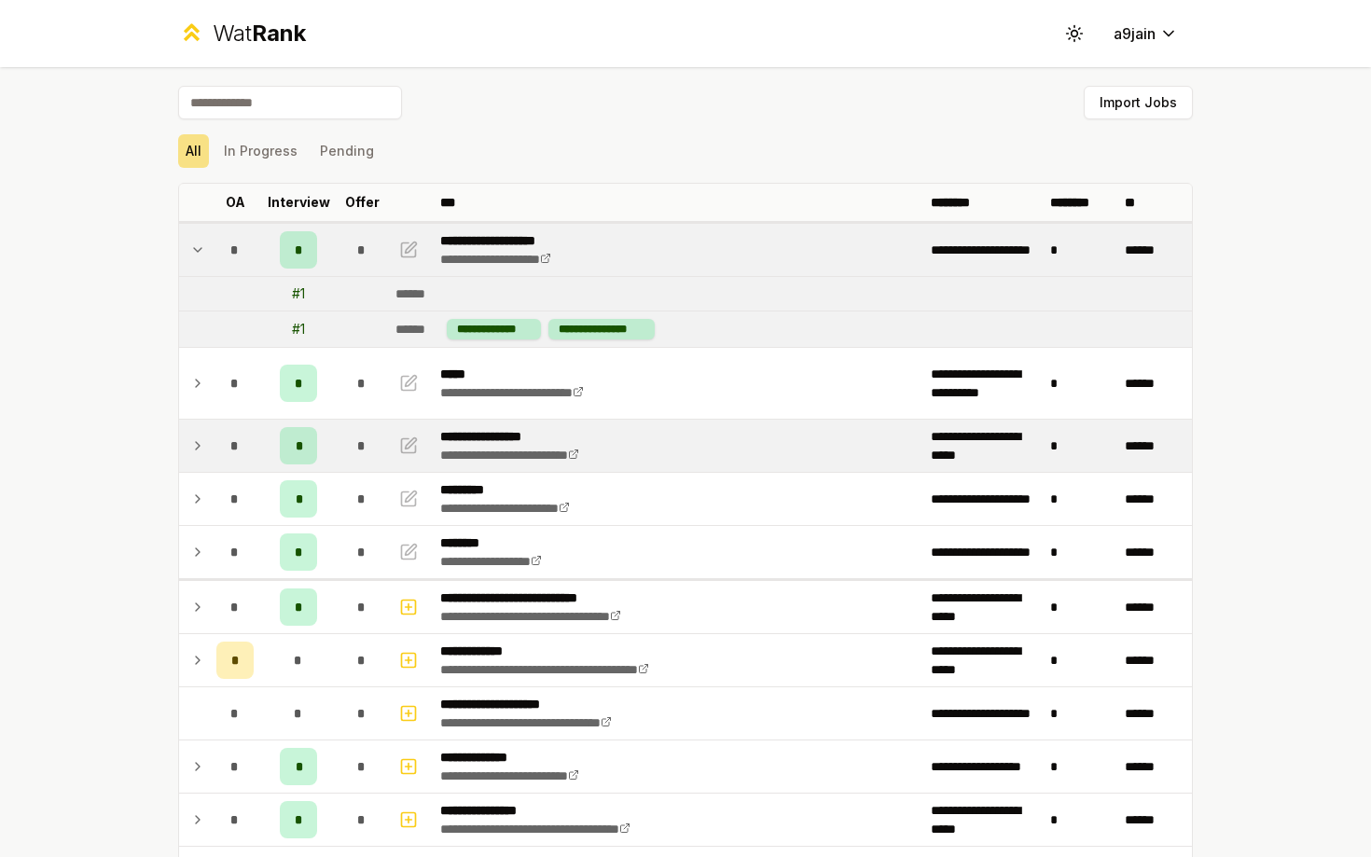
click at [182, 439] on td at bounding box center [194, 446] width 30 height 52
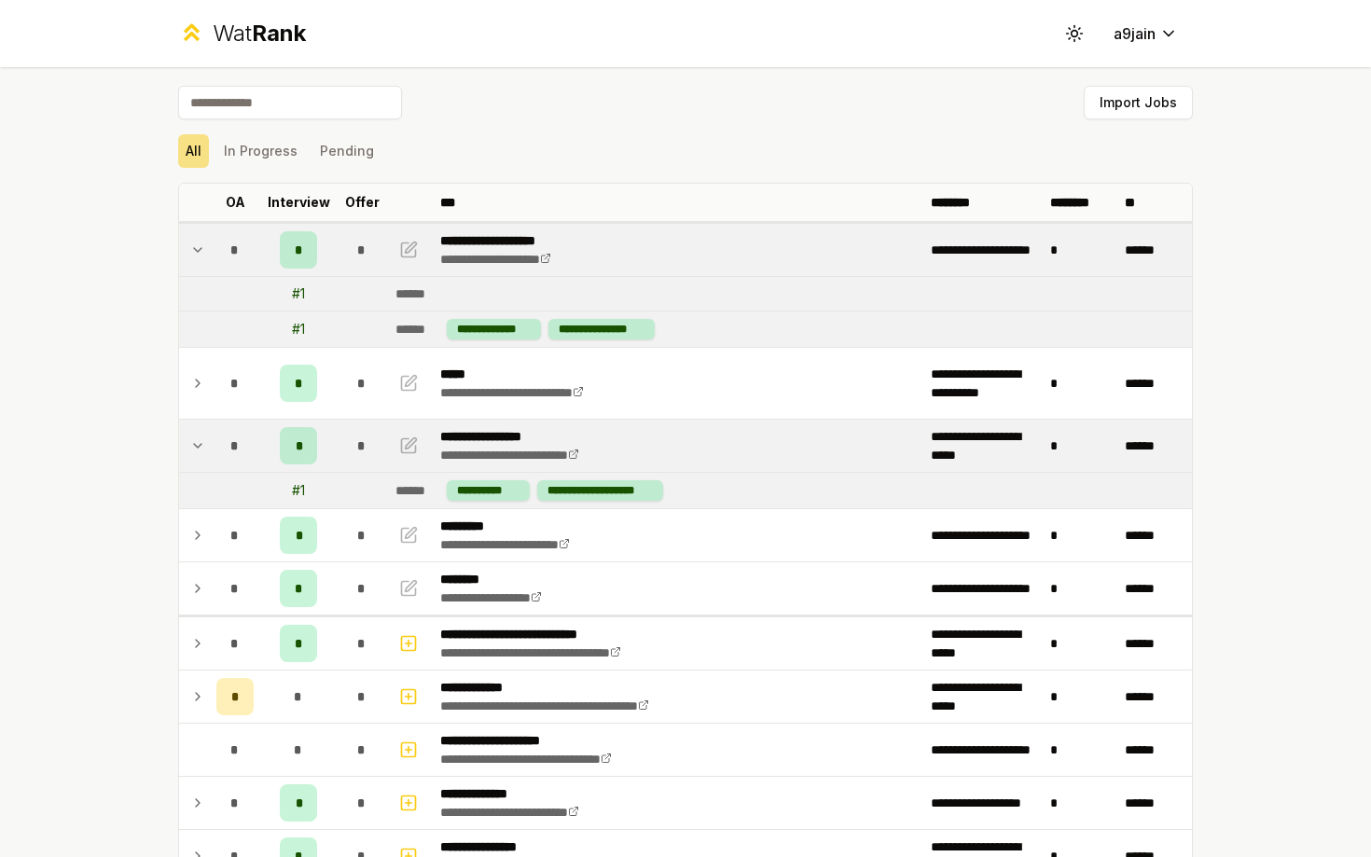
click at [489, 243] on p "**********" at bounding box center [513, 240] width 147 height 19
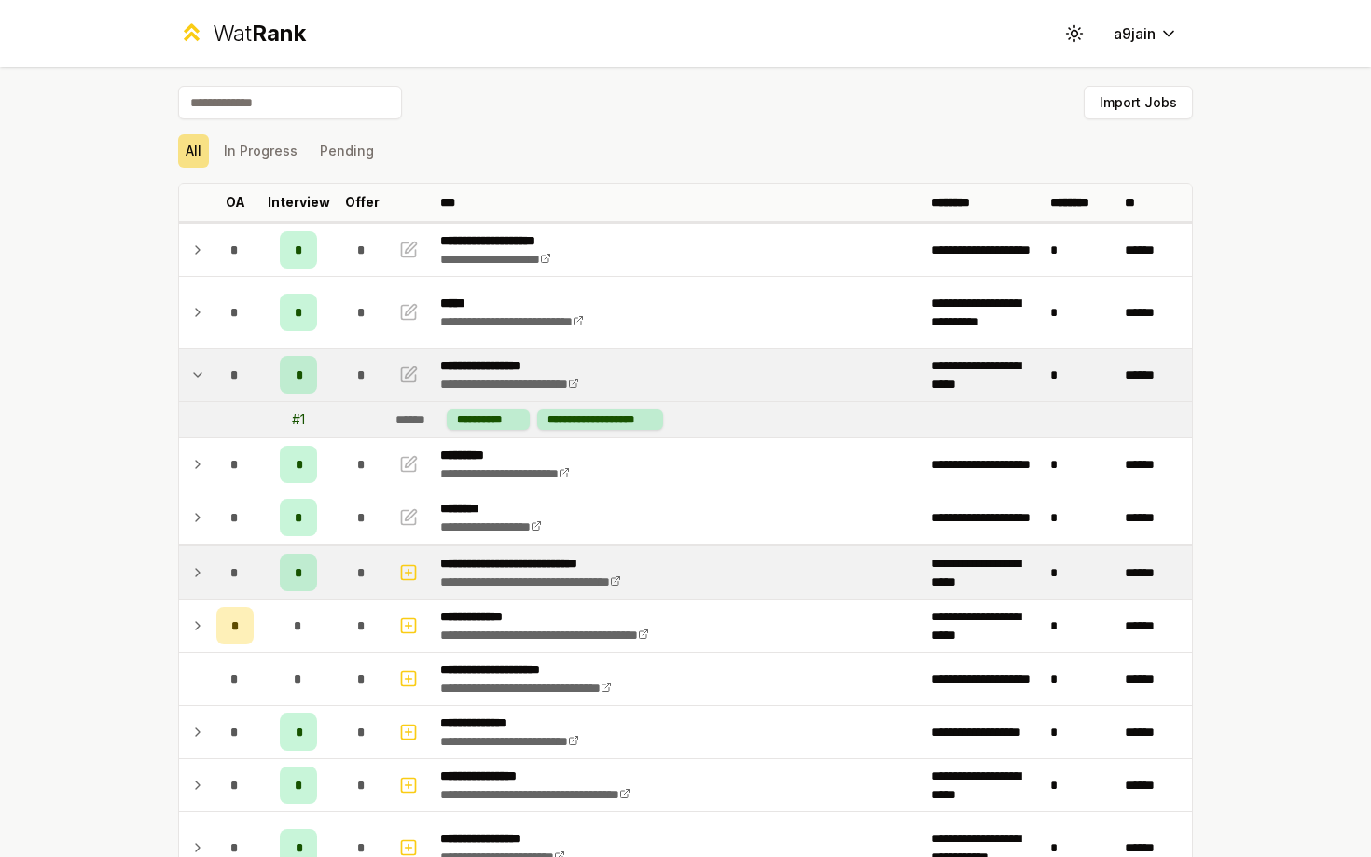
scroll to position [1, 0]
click at [410, 568] on icon "button" at bounding box center [408, 572] width 19 height 22
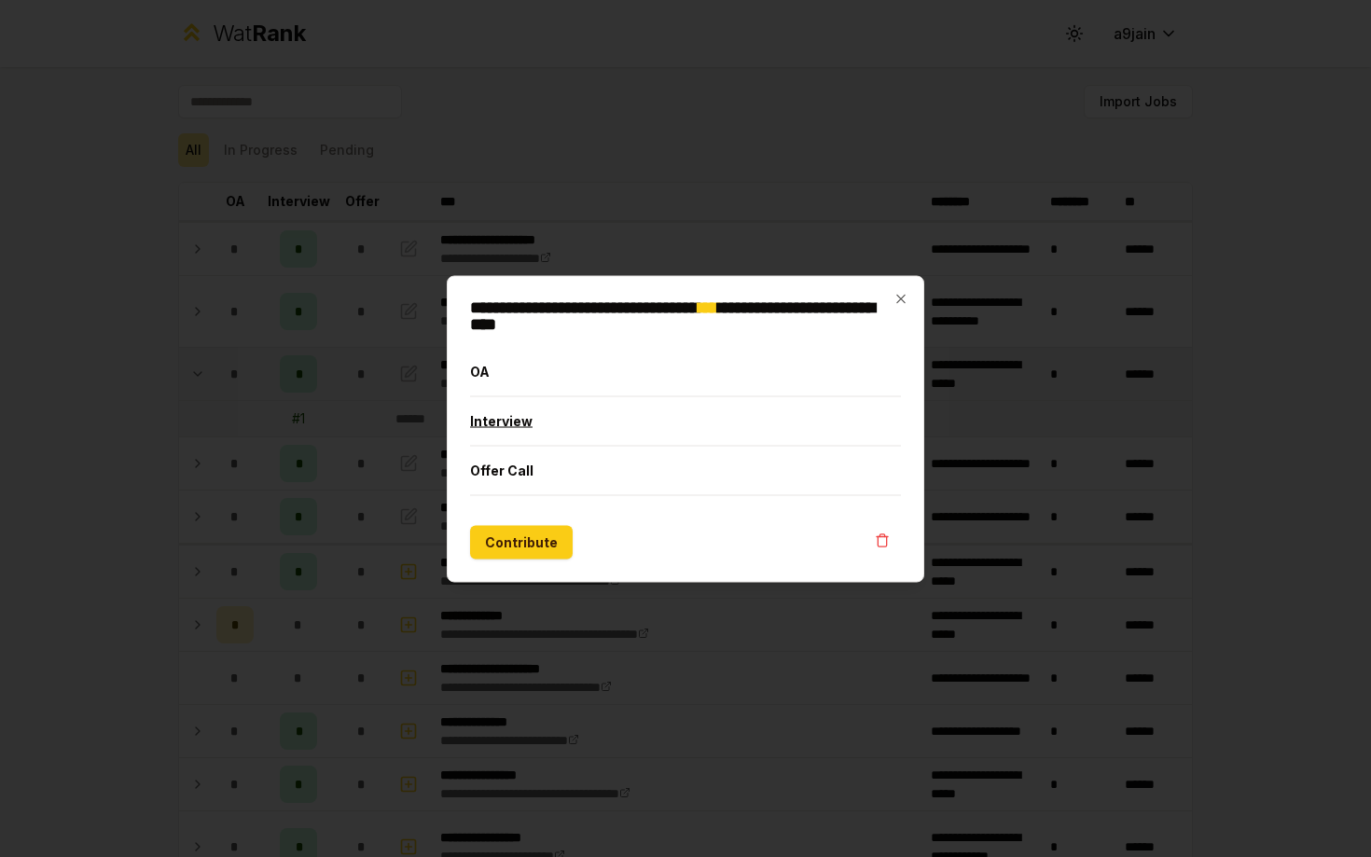
click at [645, 427] on button "Interview" at bounding box center [685, 420] width 431 height 49
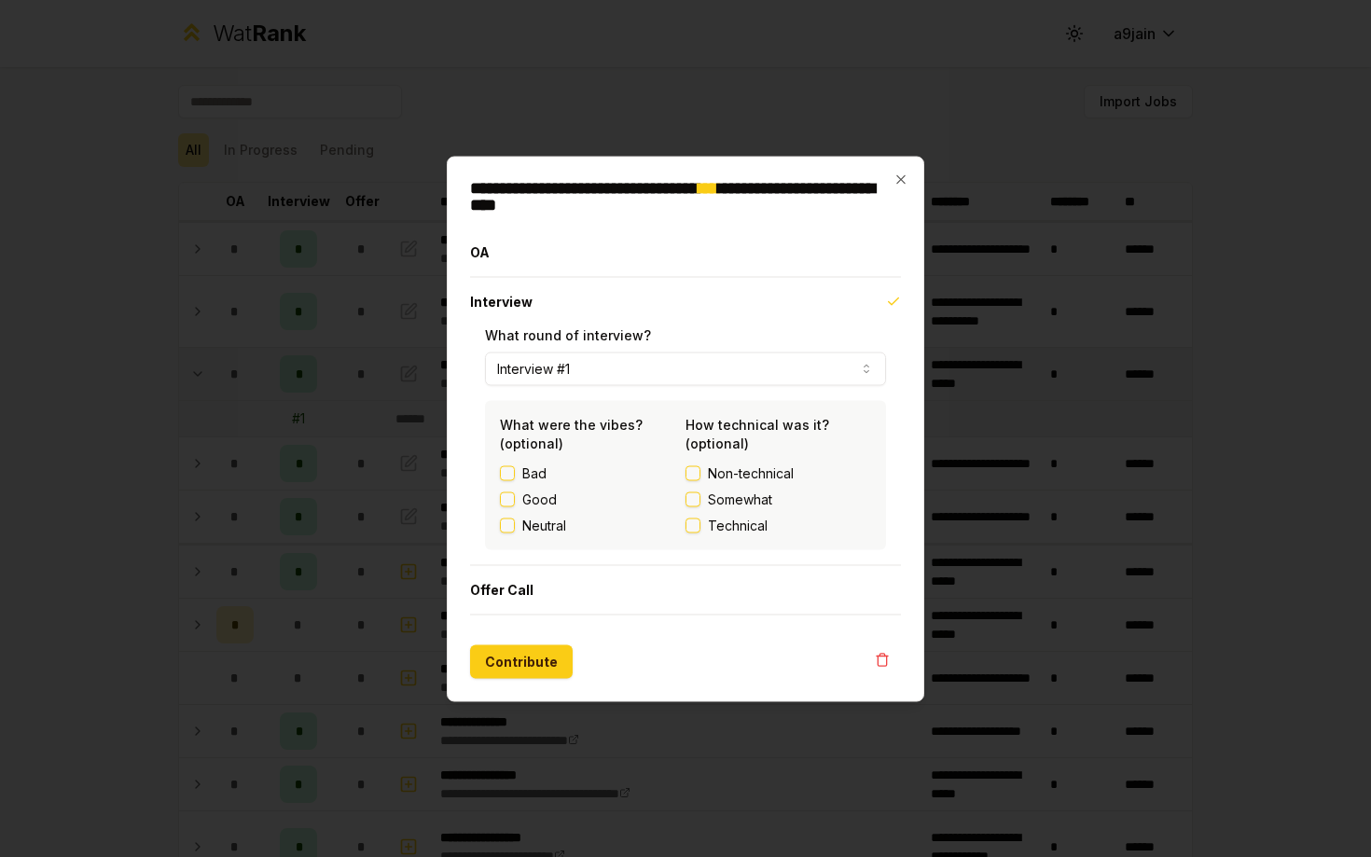
click at [690, 503] on button "Somewhat" at bounding box center [693, 499] width 15 height 15
click at [691, 502] on button "Somewhat" at bounding box center [693, 499] width 15 height 15
click at [913, 181] on div "**********" at bounding box center [686, 429] width 478 height 546
click at [270, 364] on div at bounding box center [685, 428] width 1371 height 857
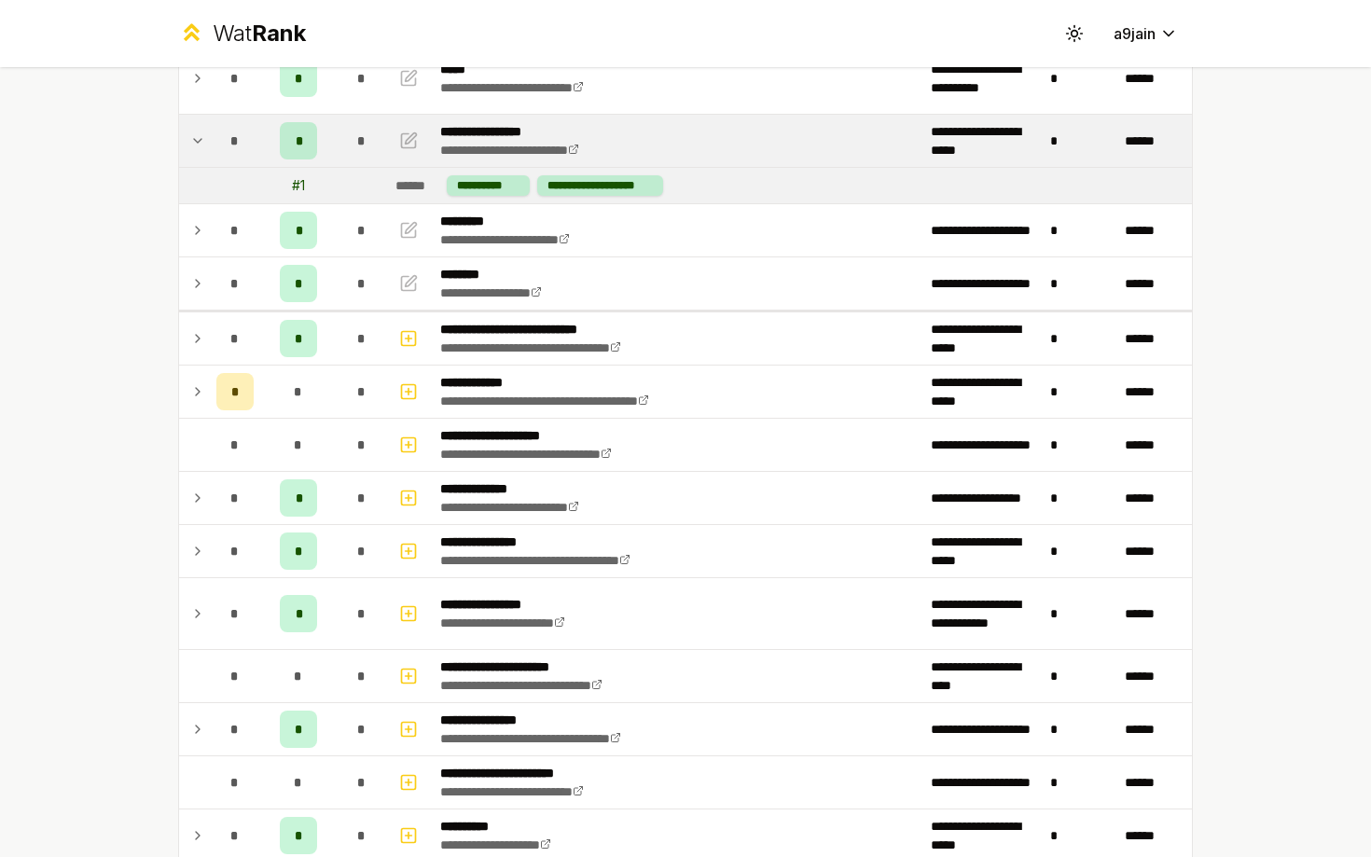
scroll to position [0, 0]
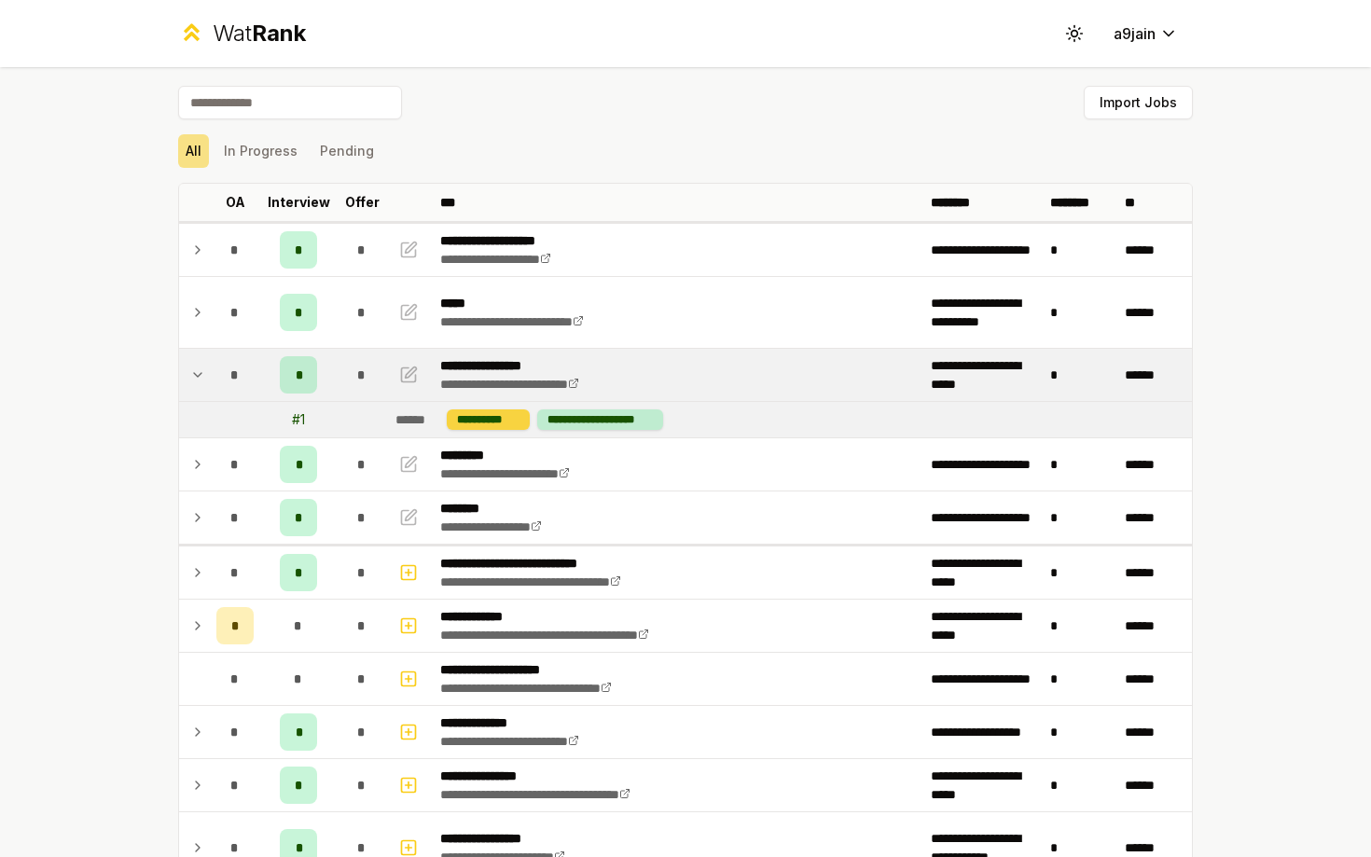
click at [494, 417] on div "**********" at bounding box center [488, 419] width 83 height 21
click at [196, 367] on icon at bounding box center [197, 375] width 15 height 22
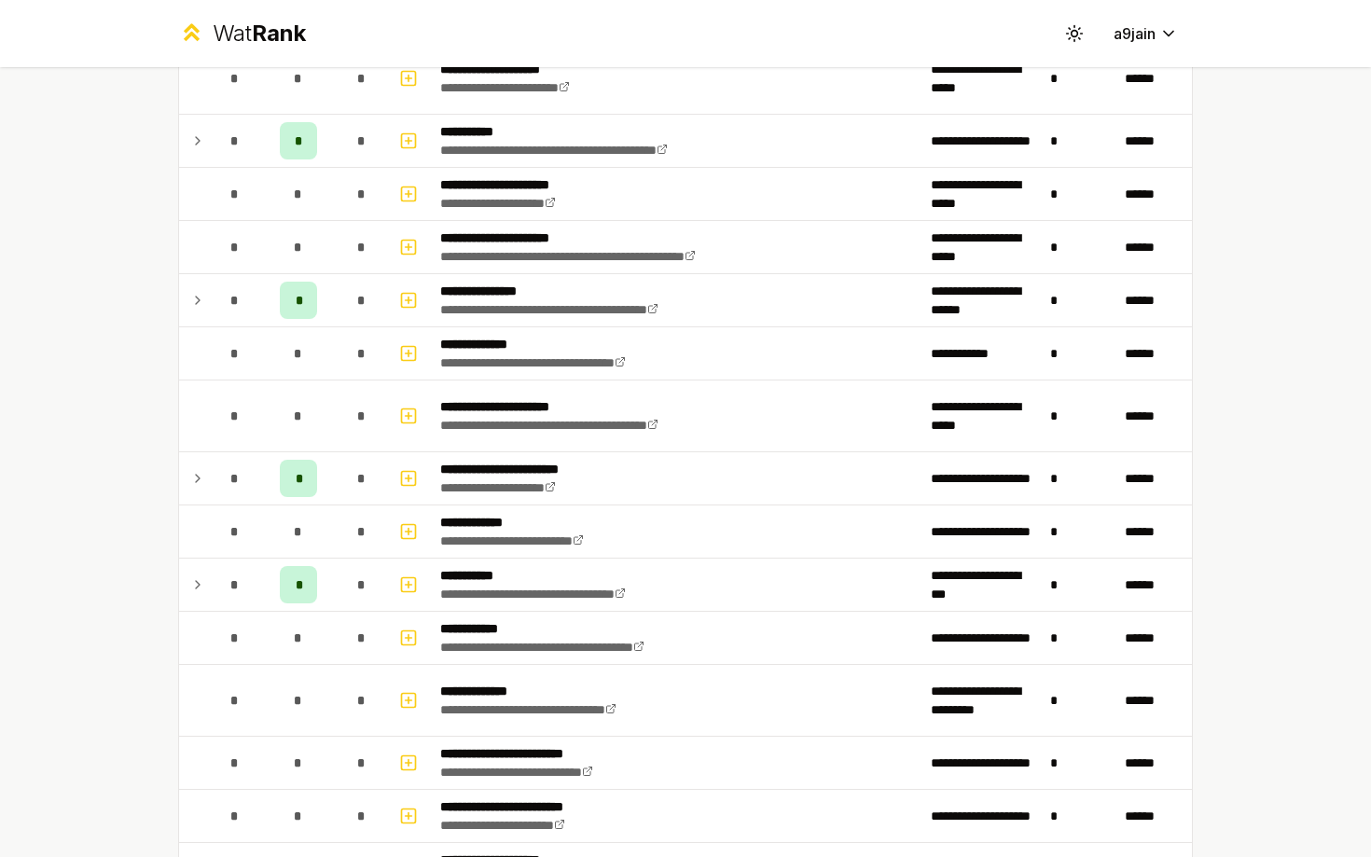
scroll to position [2310, 0]
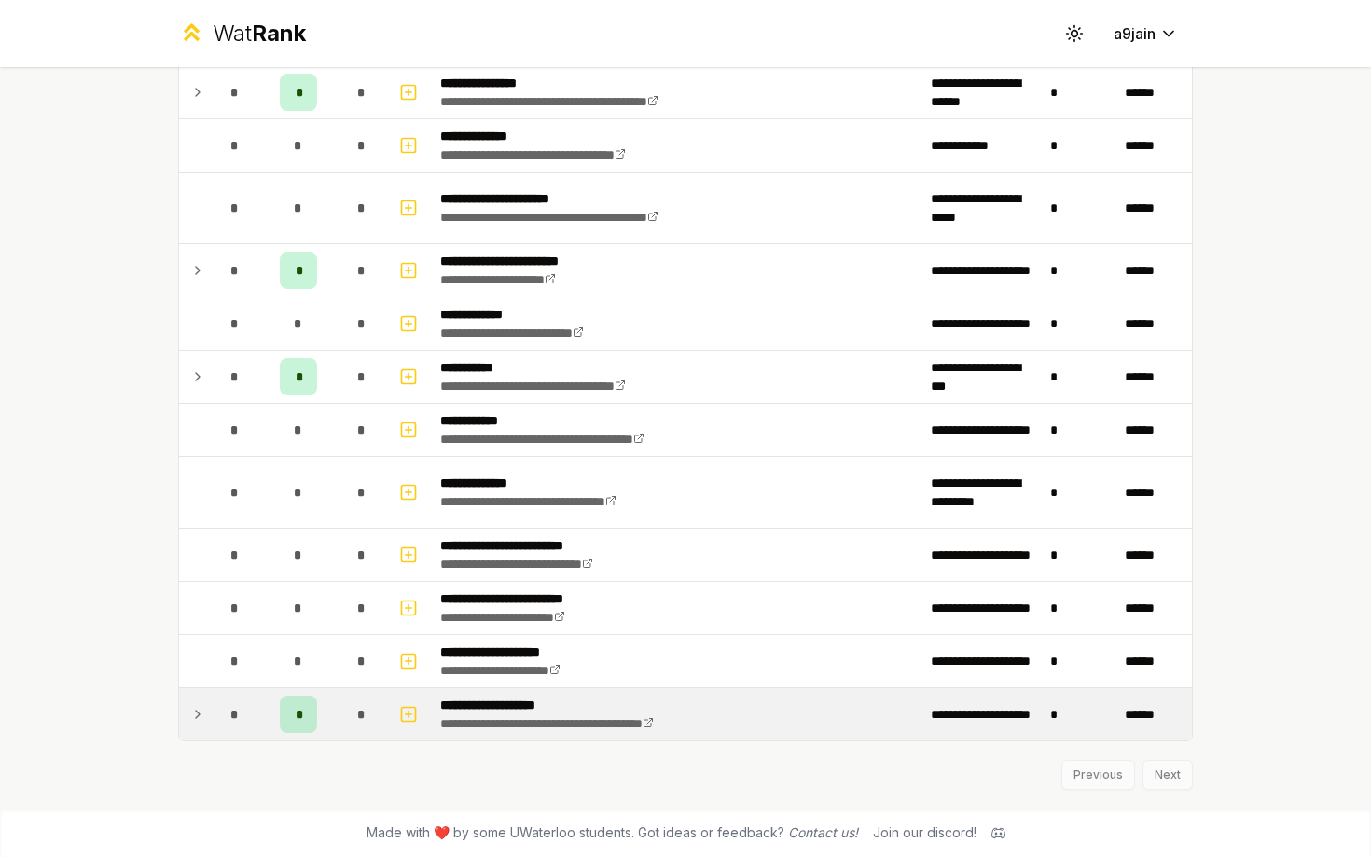
click at [198, 714] on icon at bounding box center [197, 714] width 15 height 22
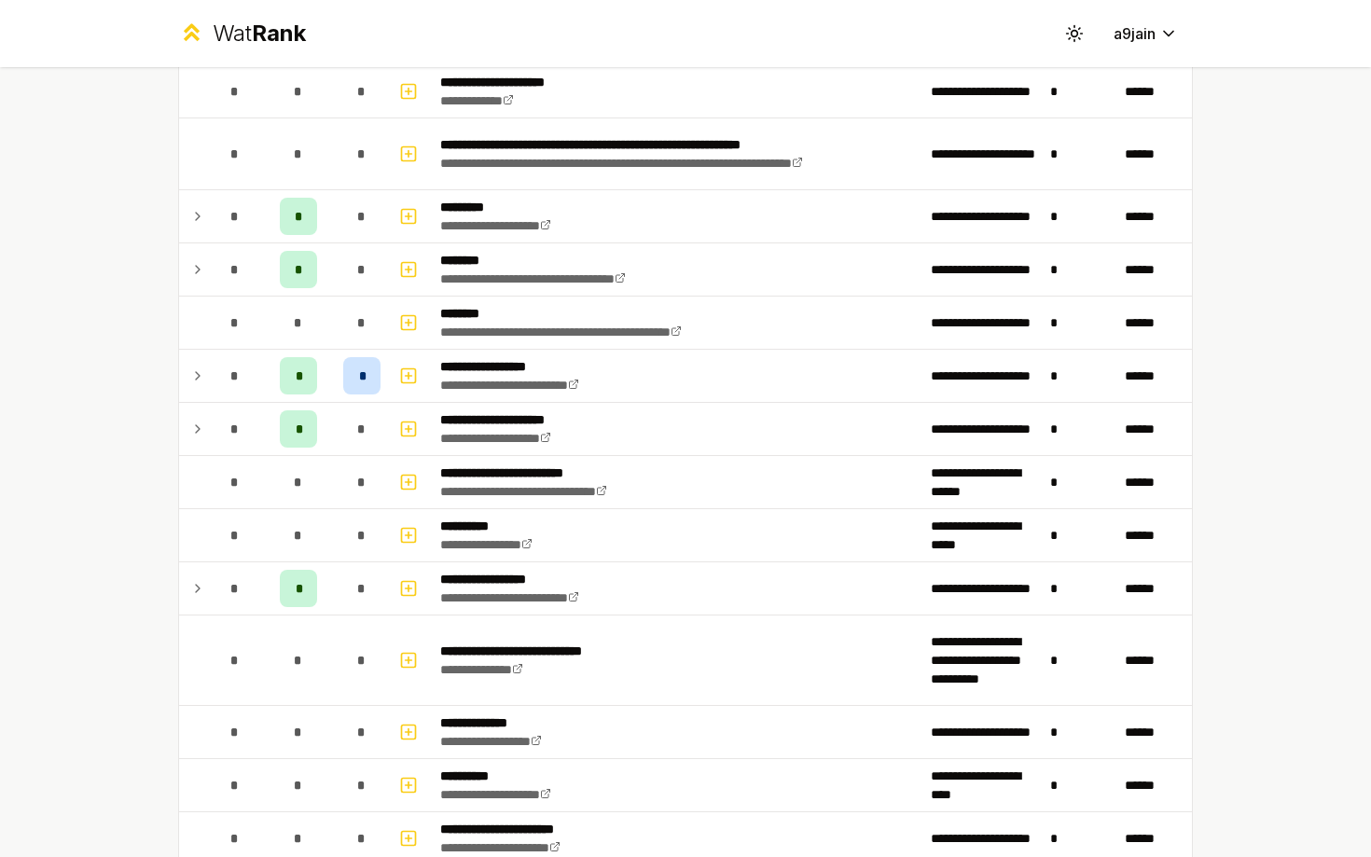
scroll to position [1152, 0]
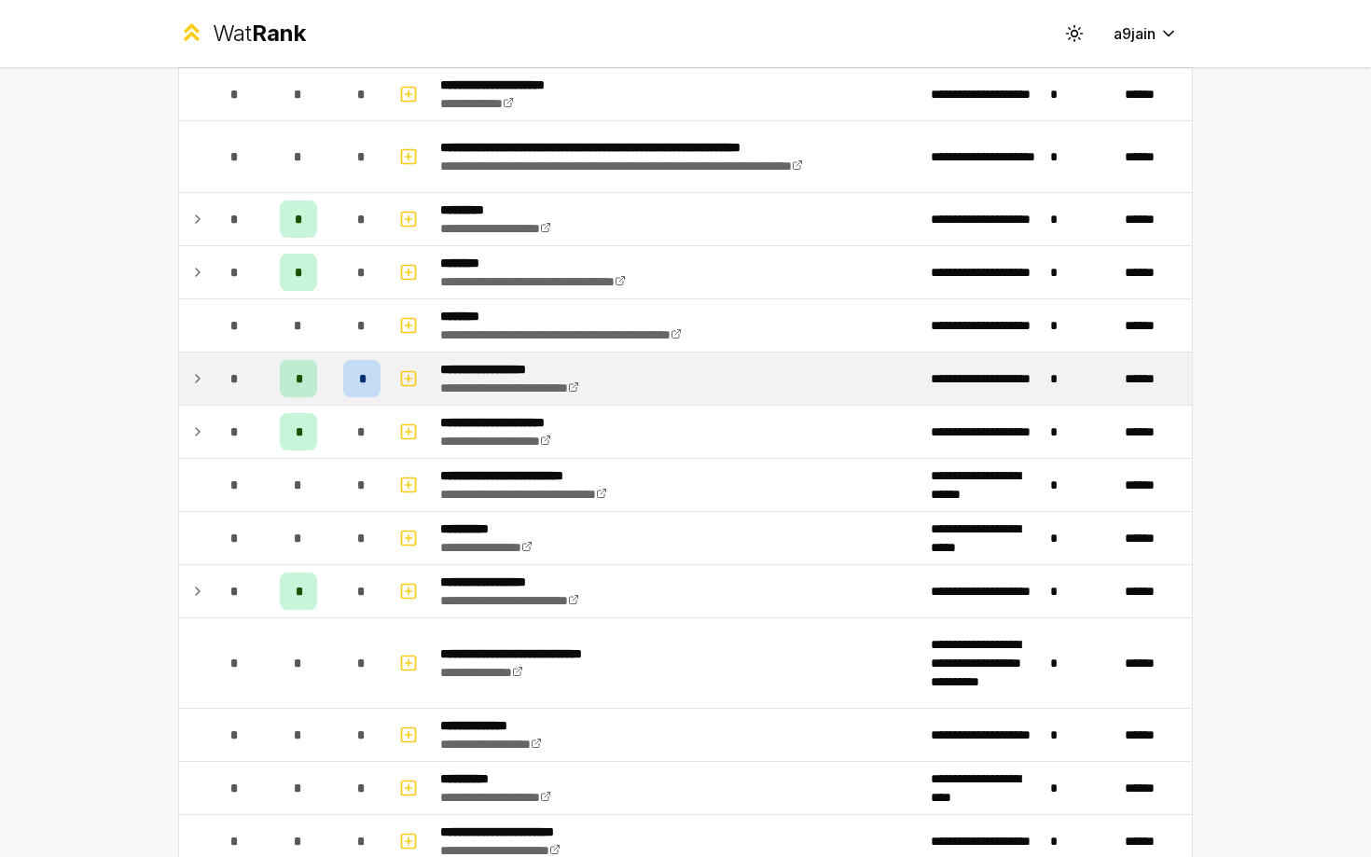
click at [342, 377] on td "*" at bounding box center [362, 379] width 52 height 52
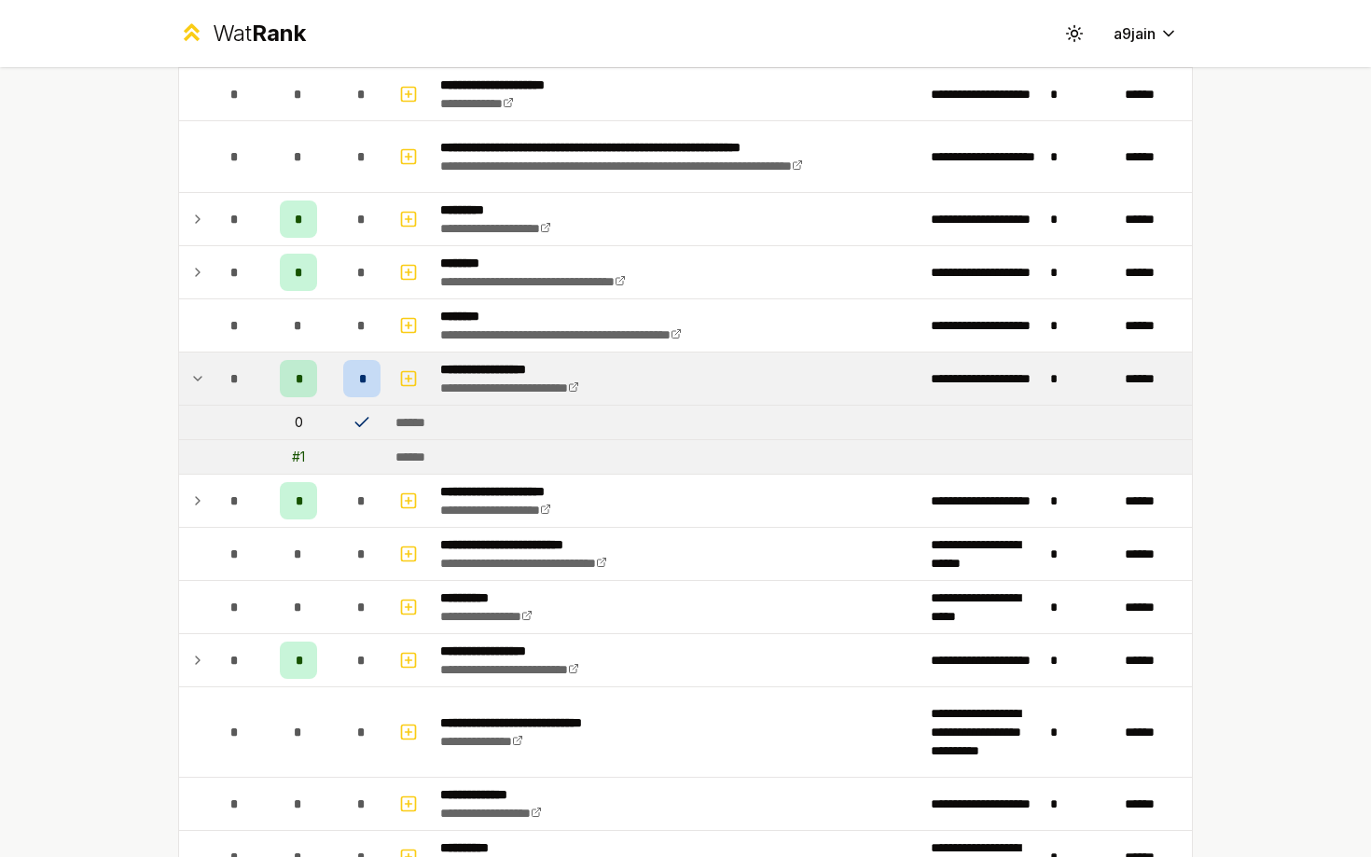
click at [298, 457] on div "# 1" at bounding box center [298, 457] width 13 height 19
click at [416, 447] on td "******" at bounding box center [790, 457] width 804 height 34
click at [398, 423] on div "******" at bounding box center [417, 422] width 44 height 19
click at [193, 388] on icon at bounding box center [197, 378] width 15 height 22
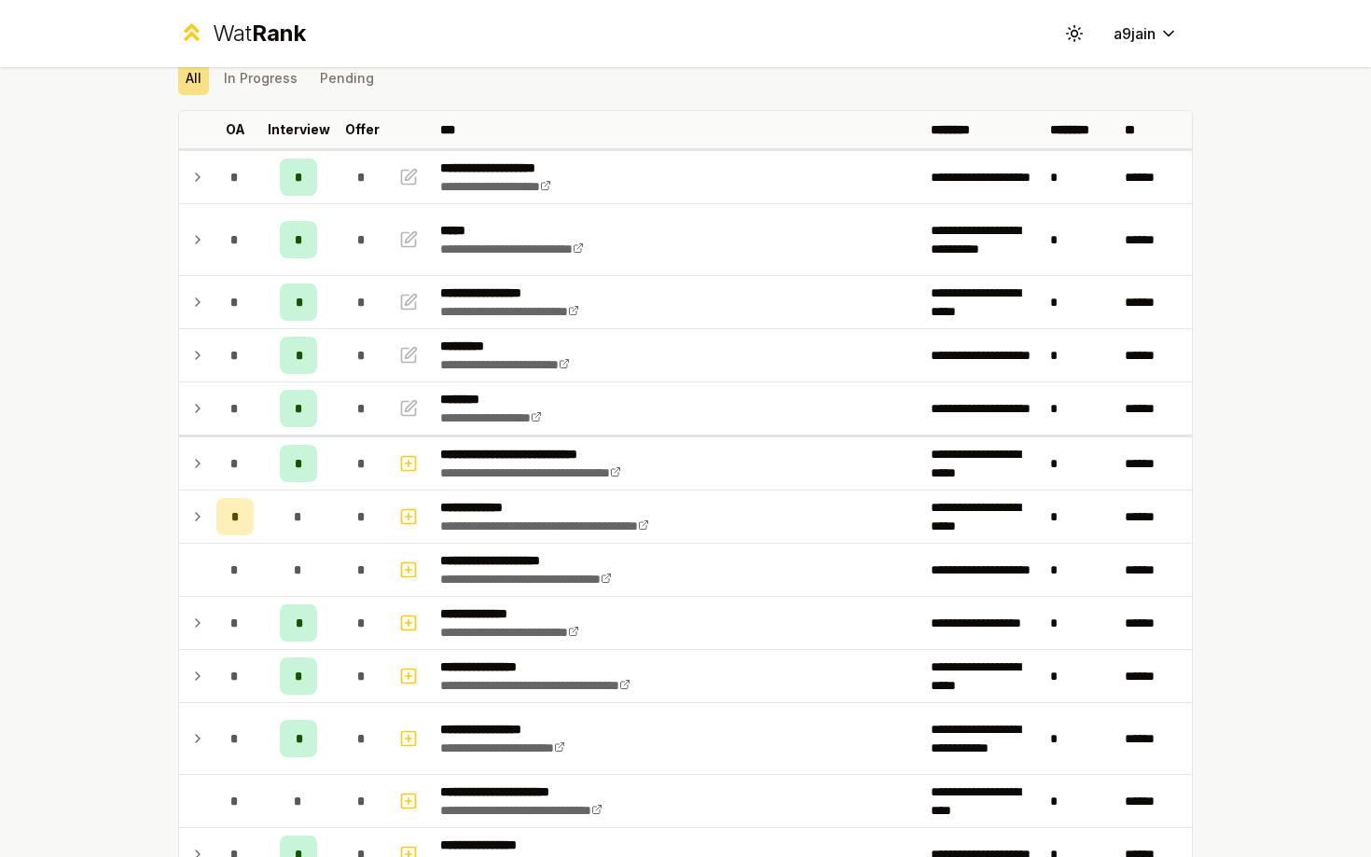
scroll to position [0, 0]
